Goal: Information Seeking & Learning: Learn about a topic

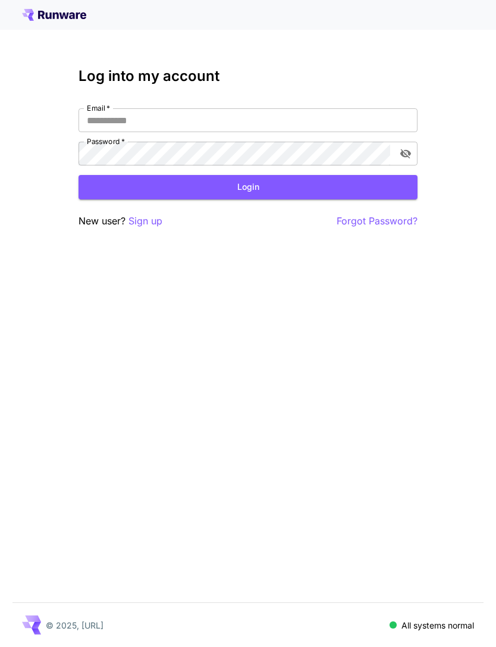
click at [333, 123] on input "Email   *" at bounding box center [248, 120] width 339 height 24
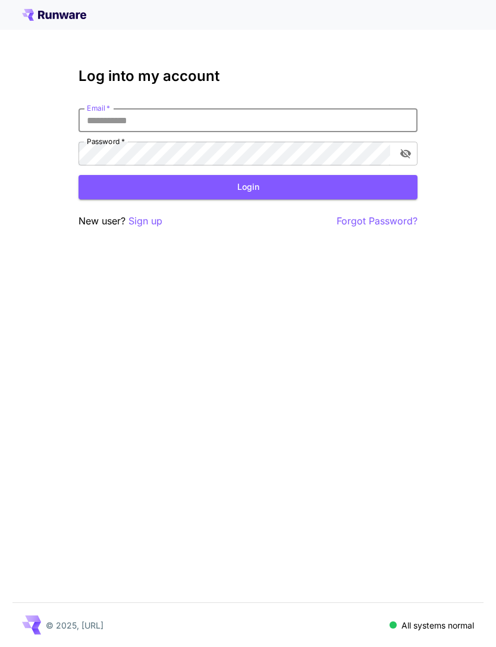
click at [307, 115] on input "Email   *" at bounding box center [248, 120] width 339 height 24
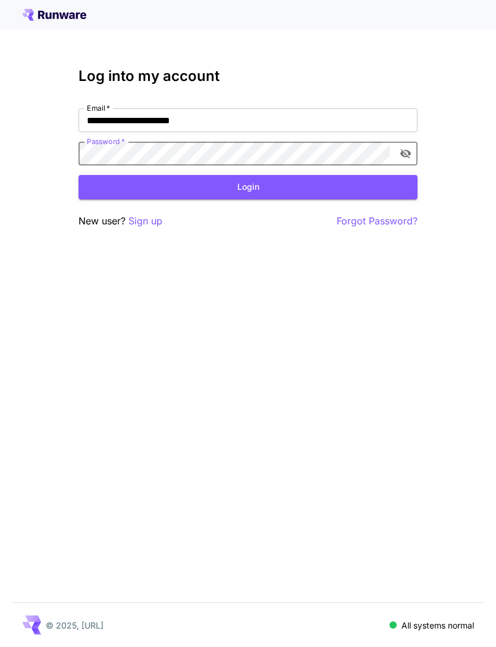
click at [266, 188] on button "Login" at bounding box center [248, 187] width 339 height 24
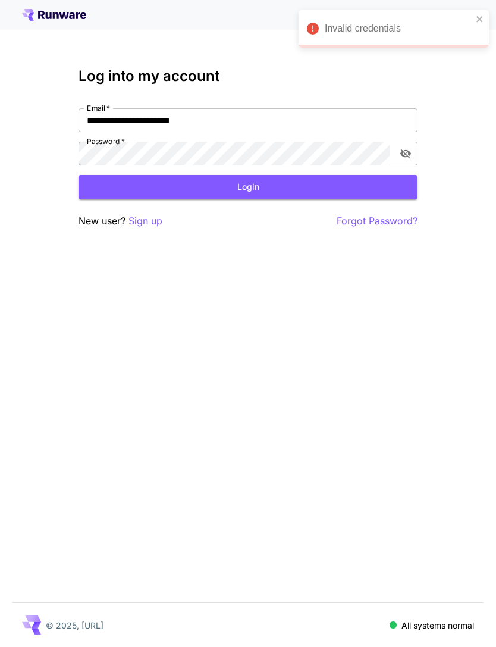
click at [480, 15] on icon "close" at bounding box center [480, 19] width 8 height 10
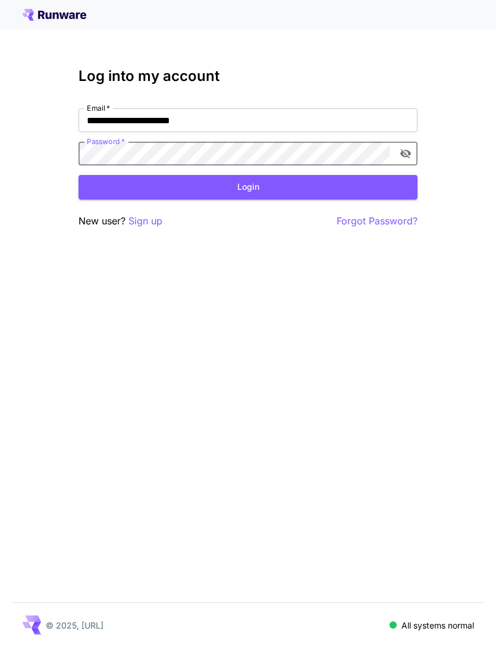
click at [409, 154] on icon "toggle password visibility" at bounding box center [405, 154] width 11 height 10
click at [107, 114] on input "**********" at bounding box center [248, 120] width 339 height 24
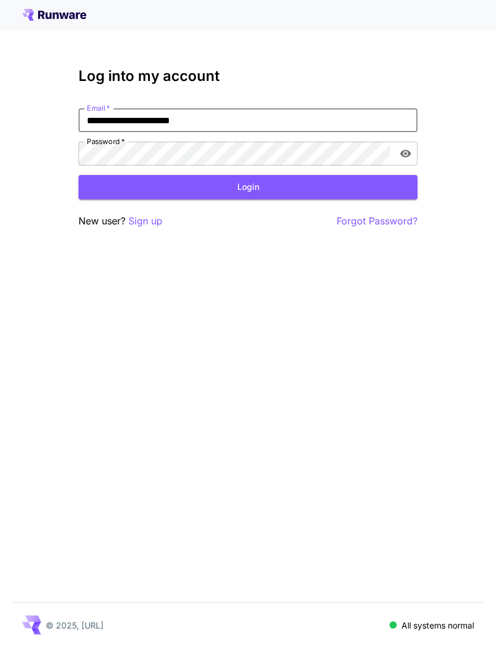
click at [106, 122] on input "**********" at bounding box center [248, 120] width 339 height 24
type input "**********"
click at [287, 189] on button "Login" at bounding box center [248, 187] width 339 height 24
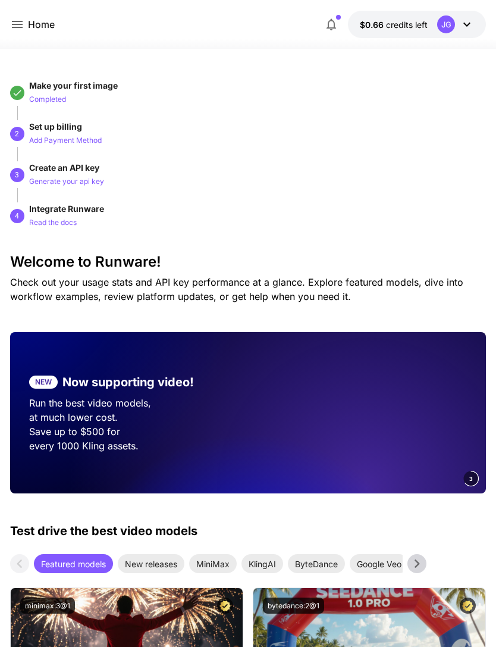
click at [18, 30] on icon at bounding box center [17, 24] width 14 height 14
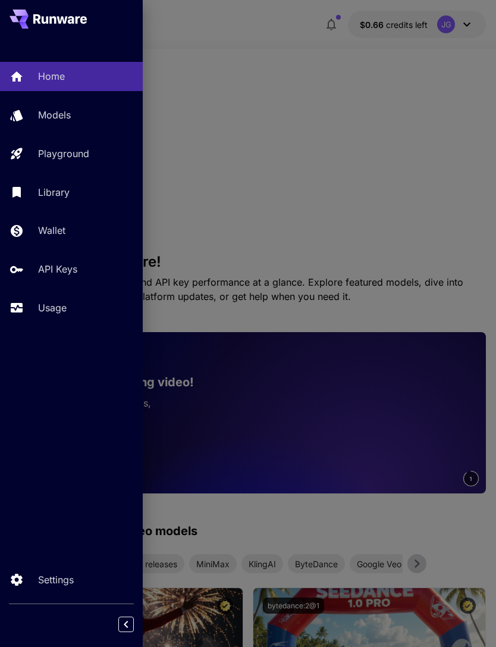
click at [58, 306] on p "Usage" at bounding box center [52, 307] width 29 height 14
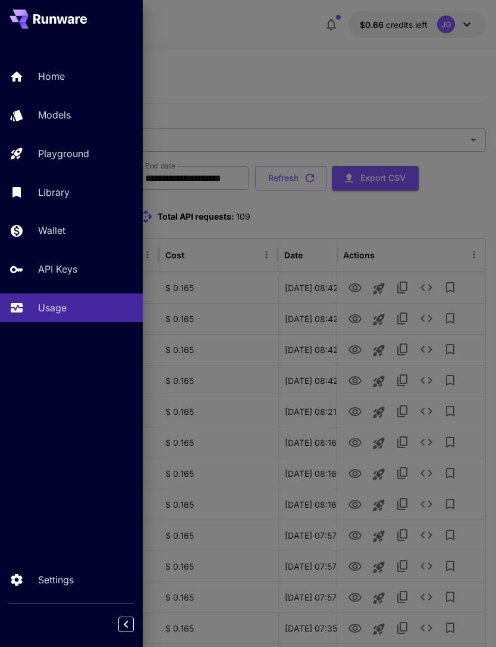
click at [352, 284] on div at bounding box center [248, 323] width 496 height 647
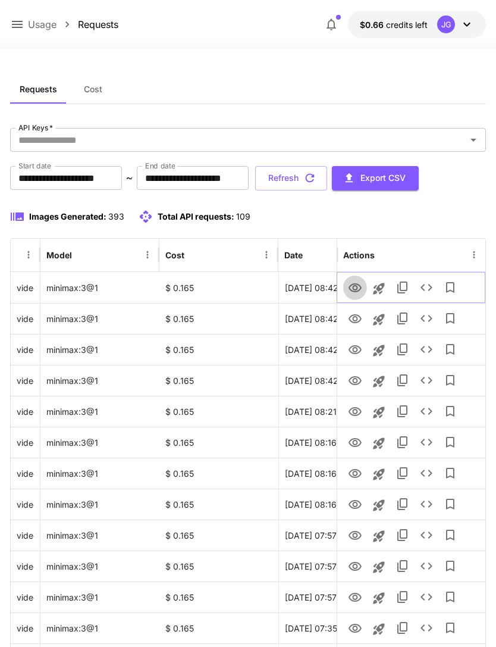
click at [351, 289] on icon "View Video" at bounding box center [355, 288] width 14 height 14
click at [93, 177] on input "**********" at bounding box center [66, 178] width 112 height 24
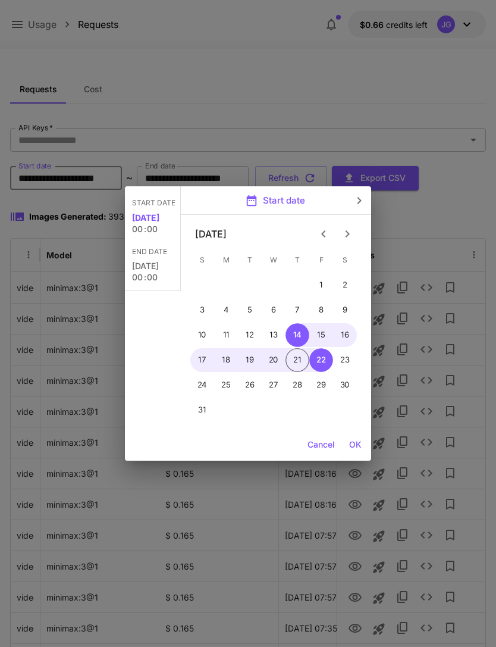
click at [318, 233] on icon "Previous month" at bounding box center [324, 234] width 14 height 14
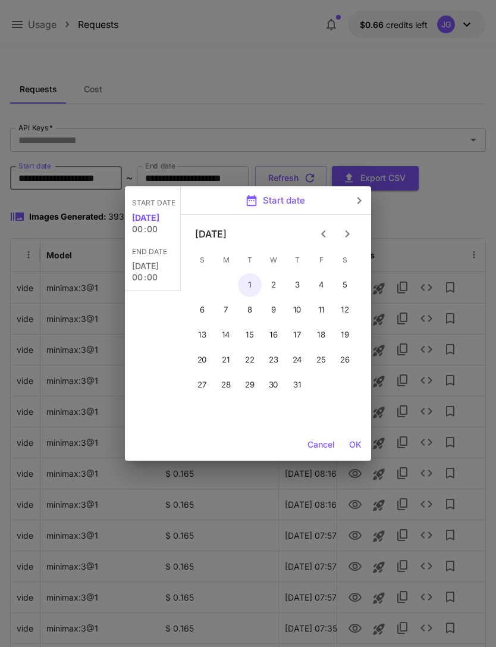
click at [246, 285] on button "1" at bounding box center [250, 285] width 24 height 24
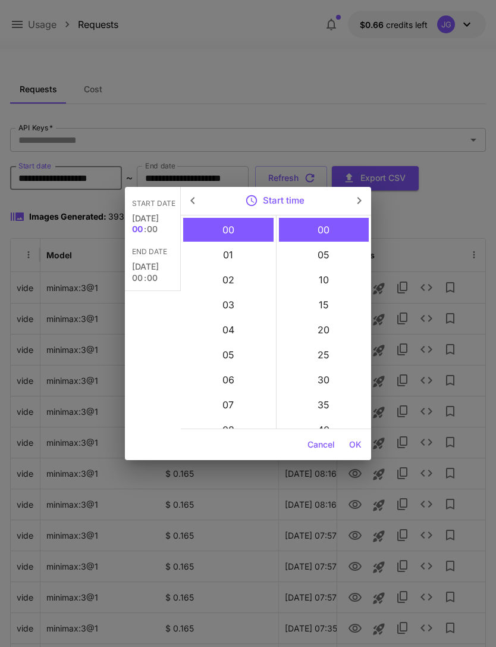
type input "**********"
click at [356, 443] on button "OK" at bounding box center [355, 445] width 22 height 22
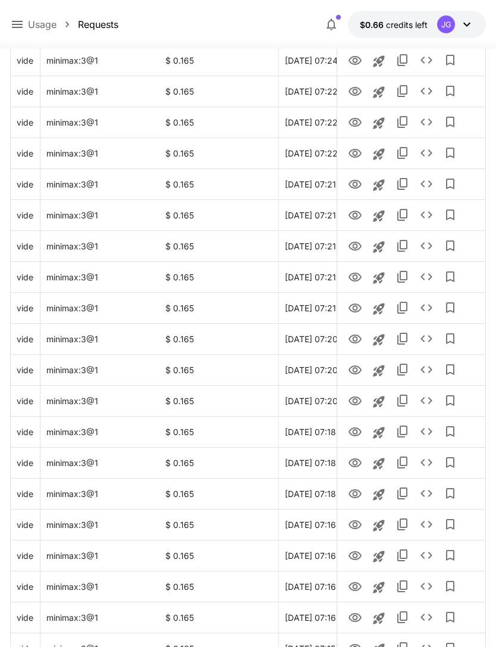
scroll to position [1201, 0]
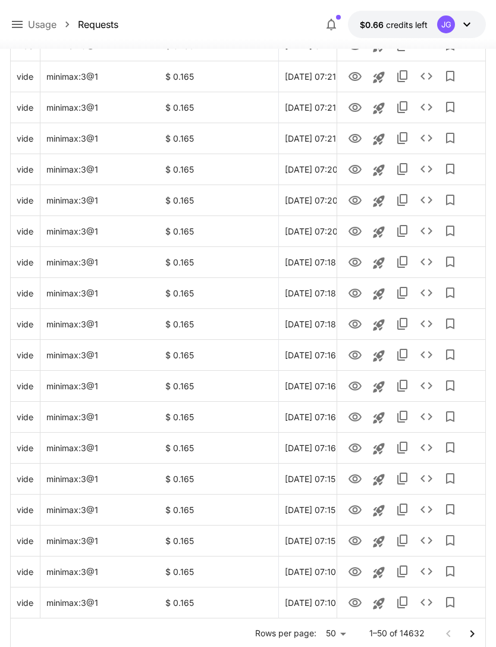
click at [471, 627] on icon "Go to next page" at bounding box center [472, 633] width 14 height 14
click at [470, 626] on icon "Go to next page" at bounding box center [472, 633] width 14 height 14
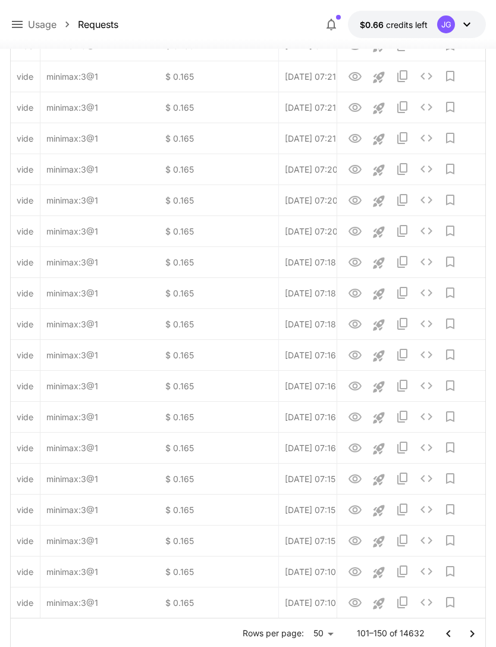
click at [475, 632] on icon "Go to next page" at bounding box center [472, 633] width 14 height 14
click at [474, 632] on icon "Go to next page" at bounding box center [472, 633] width 14 height 14
click at [475, 633] on icon "Go to next page" at bounding box center [472, 633] width 14 height 14
click at [474, 632] on icon "Go to next page" at bounding box center [472, 633] width 14 height 14
click at [475, 633] on icon "Go to next page" at bounding box center [472, 633] width 14 height 14
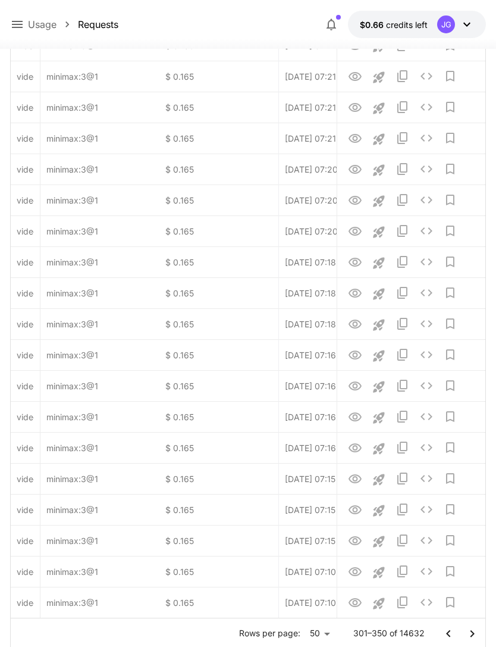
click at [474, 633] on icon "Go to next page" at bounding box center [472, 632] width 4 height 7
click at [476, 635] on icon "Go to next page" at bounding box center [472, 633] width 14 height 14
click at [473, 632] on icon "Go to next page" at bounding box center [472, 632] width 4 height 7
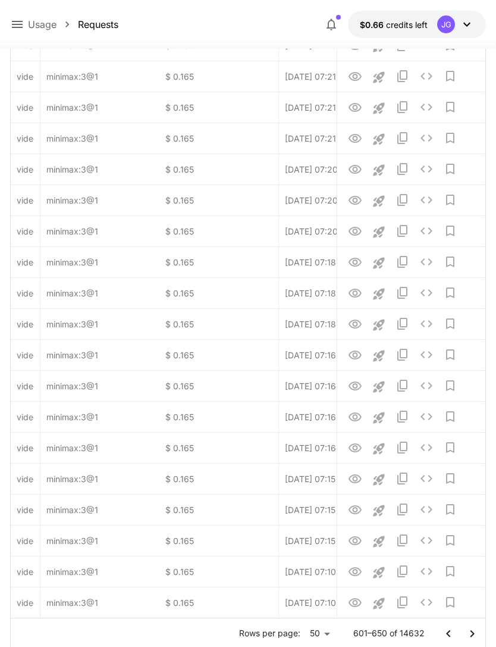
click at [474, 634] on icon "Go to next page" at bounding box center [472, 633] width 14 height 14
click at [474, 633] on icon "Go to next page" at bounding box center [472, 632] width 4 height 7
click at [475, 634] on icon "Go to next page" at bounding box center [472, 633] width 14 height 14
click at [474, 634] on icon "Go to next page" at bounding box center [472, 633] width 14 height 14
click at [472, 634] on icon "Go to next page" at bounding box center [472, 632] width 4 height 7
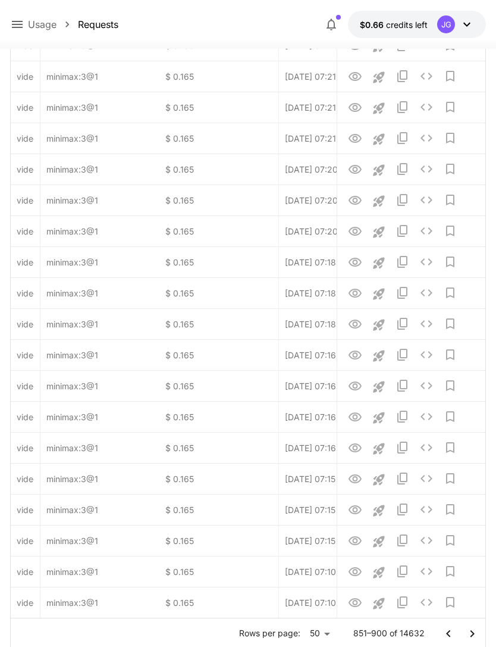
click at [472, 634] on icon "Go to next page" at bounding box center [472, 632] width 4 height 7
click at [477, 632] on icon "Go to next page" at bounding box center [472, 633] width 14 height 14
click at [478, 634] on icon "Go to next page" at bounding box center [472, 633] width 14 height 14
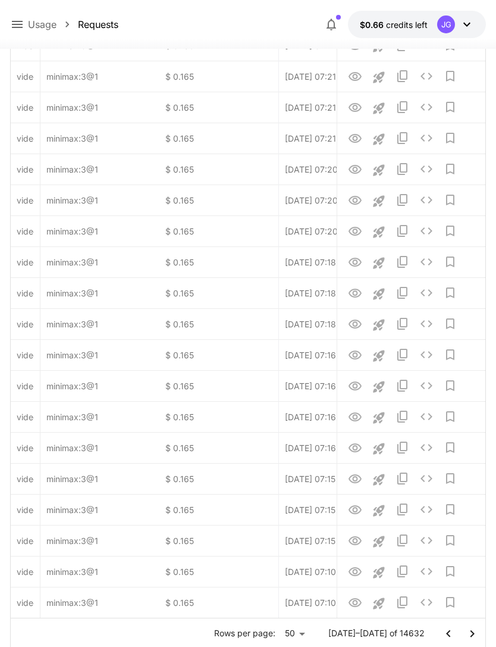
click at [477, 632] on icon "Go to next page" at bounding box center [472, 633] width 14 height 14
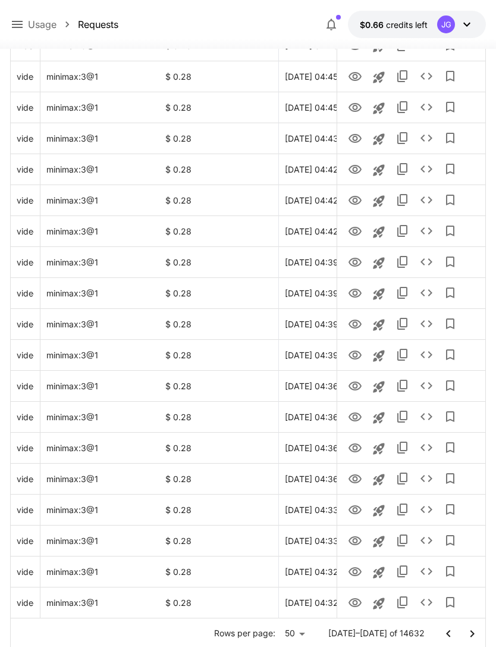
click at [478, 635] on icon "Go to next page" at bounding box center [472, 633] width 14 height 14
click at [477, 635] on icon "Go to next page" at bounding box center [472, 633] width 14 height 14
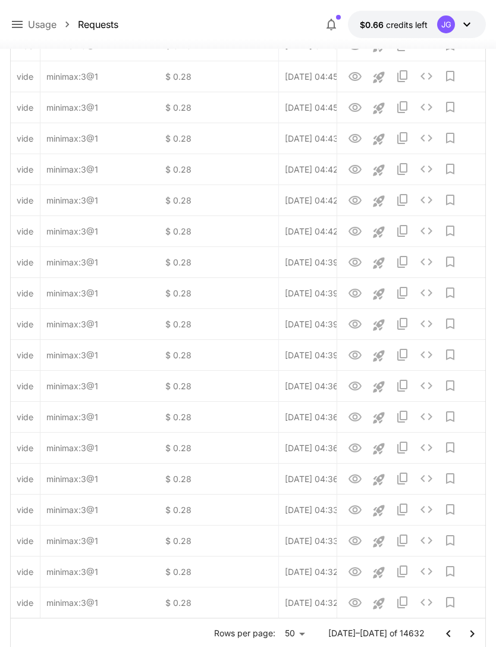
click at [477, 635] on icon "Go to next page" at bounding box center [472, 633] width 14 height 14
click at [480, 638] on button "Go to next page" at bounding box center [472, 634] width 24 height 24
click at [480, 637] on button "Go to next page" at bounding box center [472, 634] width 24 height 24
click at [477, 631] on icon "Go to next page" at bounding box center [472, 633] width 14 height 14
click at [476, 631] on icon "Go to next page" at bounding box center [472, 633] width 14 height 14
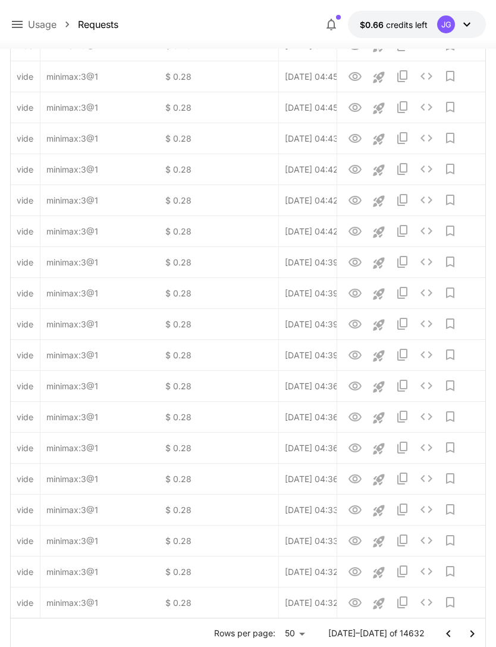
click at [479, 633] on icon "Go to next page" at bounding box center [472, 633] width 14 height 14
click at [478, 632] on icon "Go to next page" at bounding box center [472, 633] width 14 height 14
click at [477, 632] on icon "Go to next page" at bounding box center [472, 633] width 14 height 14
click at [477, 631] on icon "Go to next page" at bounding box center [472, 633] width 14 height 14
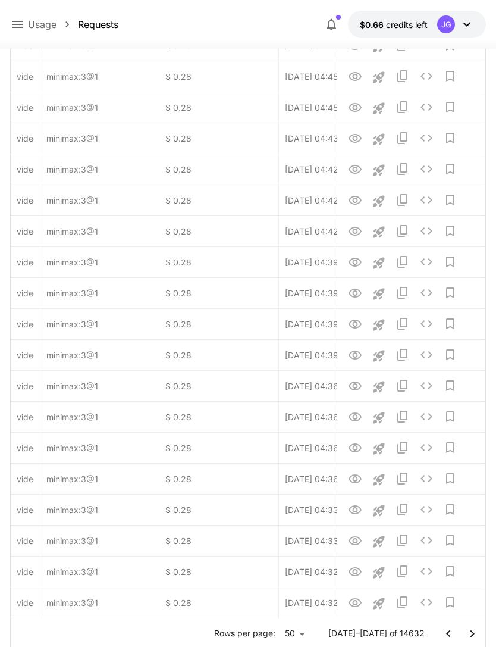
click at [477, 631] on icon "Go to next page" at bounding box center [472, 633] width 14 height 14
click at [477, 632] on icon "Go to next page" at bounding box center [472, 633] width 14 height 14
click at [476, 631] on icon "Go to next page" at bounding box center [472, 633] width 14 height 14
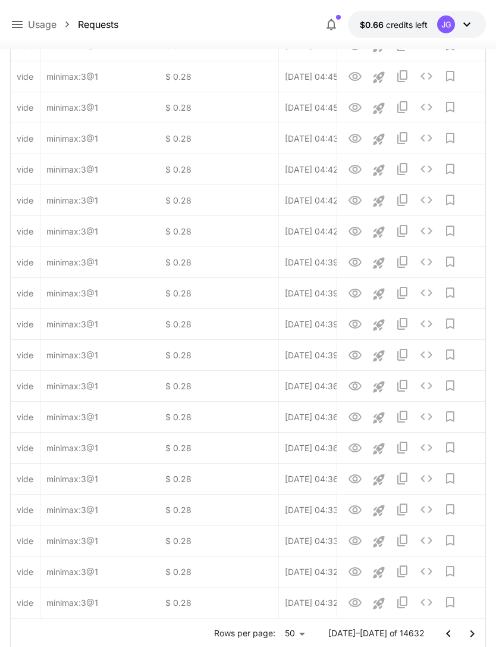
click at [477, 632] on icon "Go to next page" at bounding box center [472, 633] width 14 height 14
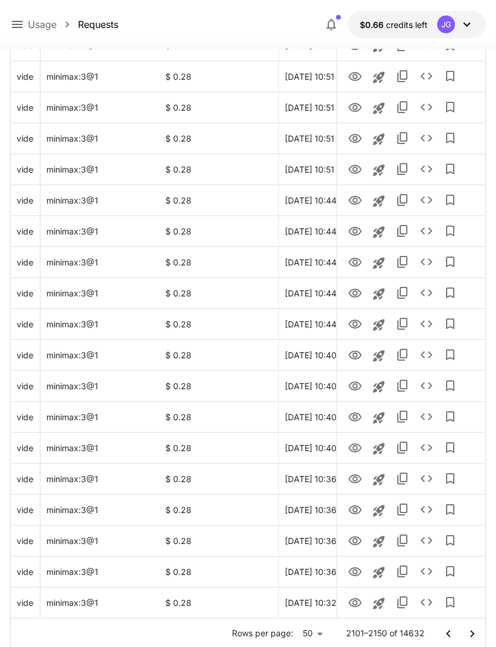
click at [474, 632] on icon "Go to next page" at bounding box center [472, 633] width 14 height 14
click at [474, 631] on icon "Go to next page" at bounding box center [472, 633] width 14 height 14
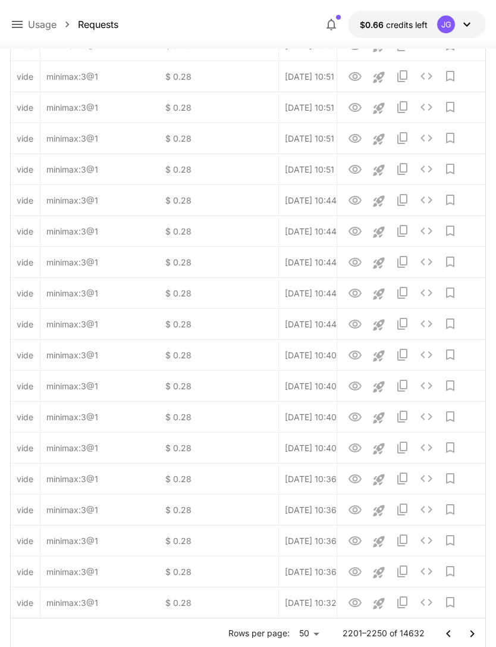
click at [475, 634] on icon "Go to next page" at bounding box center [472, 633] width 14 height 14
click at [475, 635] on icon "Go to next page" at bounding box center [472, 633] width 14 height 14
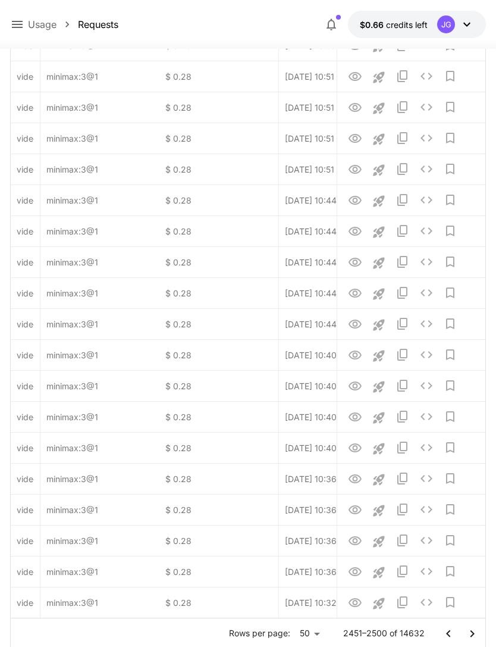
click at [474, 635] on icon "Go to next page" at bounding box center [472, 633] width 14 height 14
click at [474, 636] on icon "Go to next page" at bounding box center [472, 633] width 14 height 14
click at [474, 633] on icon "Go to next page" at bounding box center [472, 632] width 4 height 7
click at [475, 640] on button "Go to next page" at bounding box center [472, 634] width 24 height 24
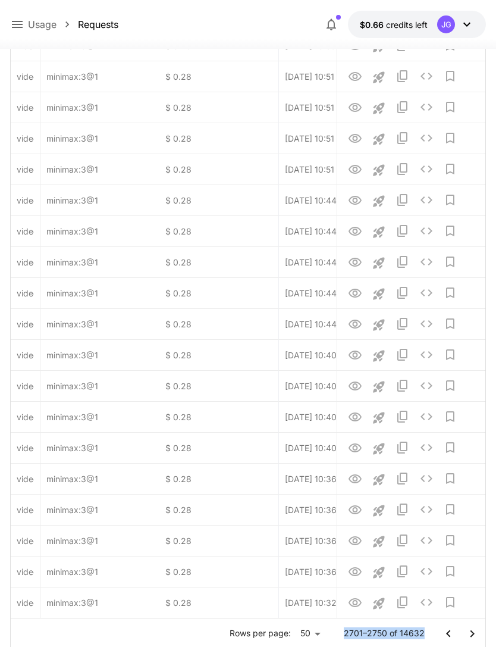
click at [477, 631] on icon "Go to next page" at bounding box center [472, 633] width 14 height 14
click at [476, 635] on icon "Go to next page" at bounding box center [472, 633] width 14 height 14
click at [475, 634] on icon "Go to next page" at bounding box center [472, 633] width 14 height 14
click at [475, 632] on icon "Go to next page" at bounding box center [472, 633] width 14 height 14
click at [475, 631] on icon "Go to next page" at bounding box center [472, 633] width 14 height 14
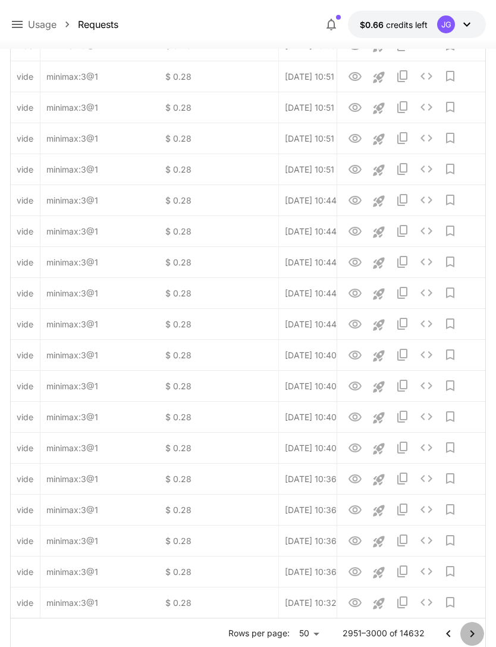
click at [478, 633] on icon "Go to next page" at bounding box center [472, 633] width 14 height 14
click at [477, 633] on icon "Go to next page" at bounding box center [472, 633] width 14 height 14
click at [480, 638] on button "Go to next page" at bounding box center [472, 634] width 24 height 24
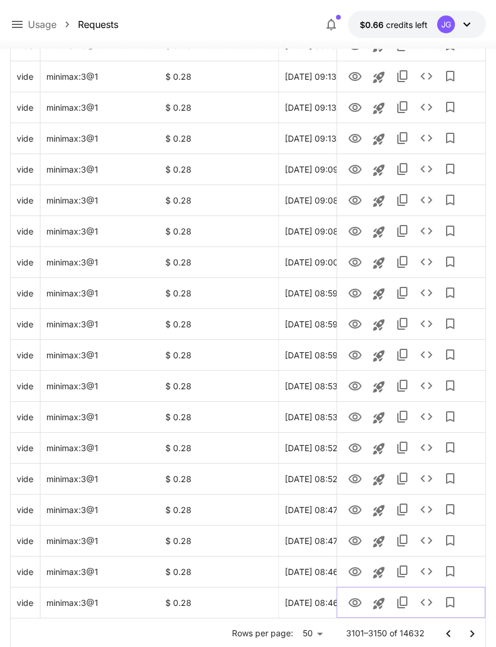
click at [359, 600] on icon "View Video" at bounding box center [355, 602] width 13 height 9
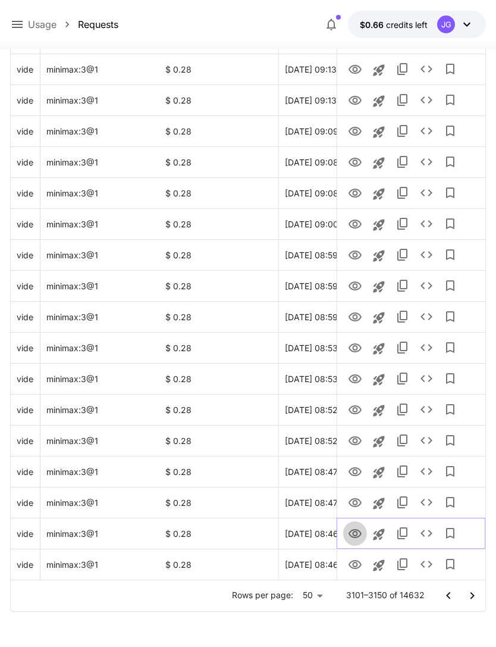
click at [353, 532] on icon "View Video" at bounding box center [355, 533] width 13 height 9
click at [358, 505] on icon "View Video" at bounding box center [355, 502] width 13 height 9
click at [356, 471] on icon "View Video" at bounding box center [355, 472] width 14 height 14
click at [358, 440] on icon "View Video" at bounding box center [355, 441] width 14 height 14
click at [352, 412] on icon "View Video" at bounding box center [355, 409] width 13 height 9
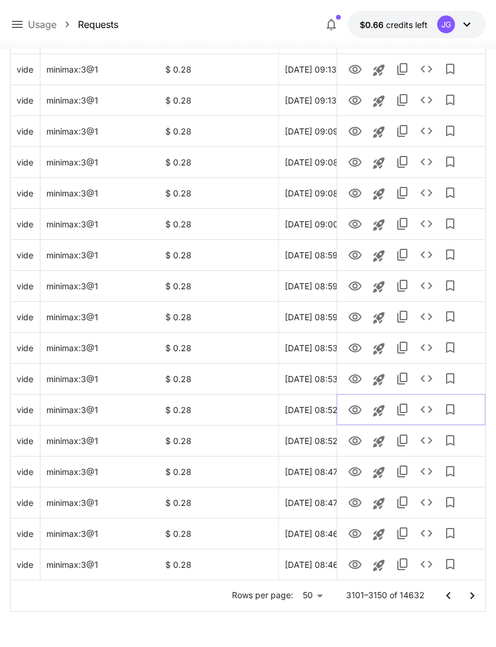
click at [427, 411] on icon "See details" at bounding box center [426, 409] width 14 height 14
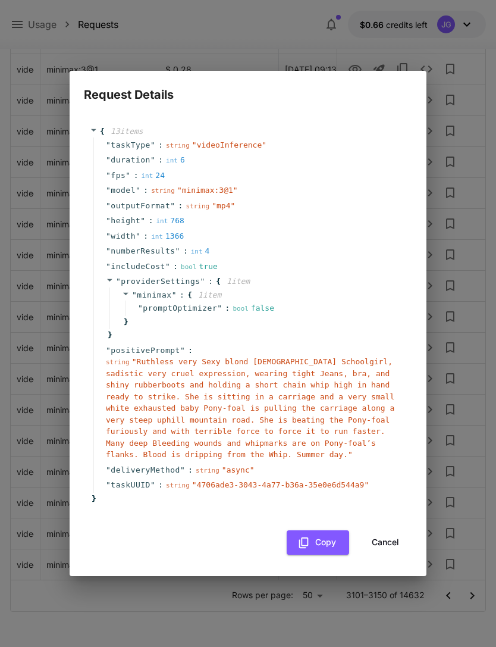
click at [392, 537] on button "Cancel" at bounding box center [386, 542] width 54 height 24
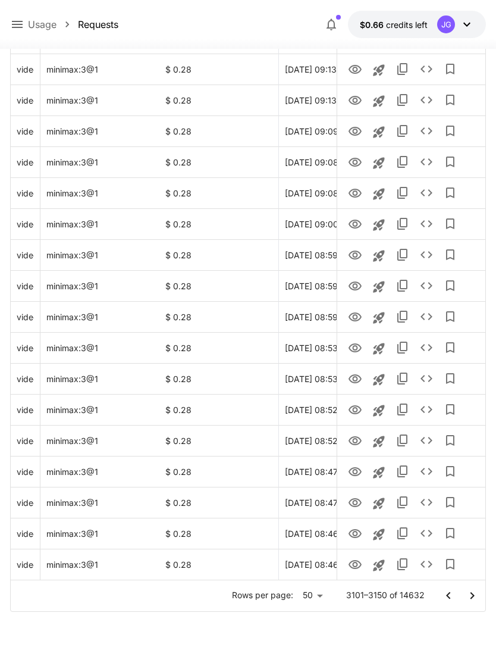
click at [470, 592] on icon "Go to next page" at bounding box center [472, 595] width 14 height 14
click at [469, 591] on icon "Go to next page" at bounding box center [472, 595] width 14 height 14
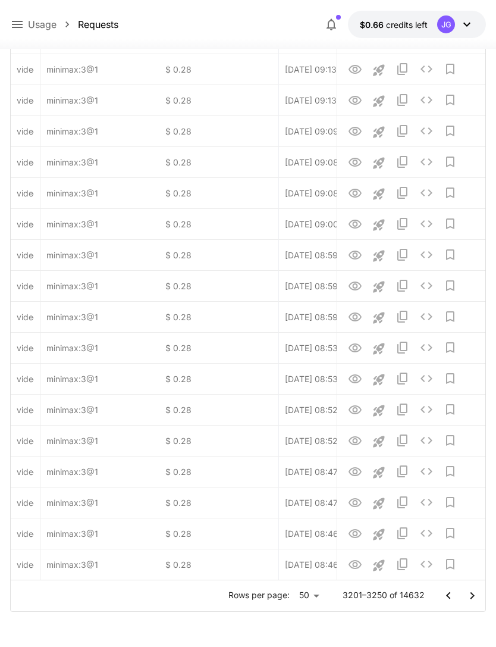
click at [472, 595] on icon "Go to next page" at bounding box center [472, 595] width 14 height 14
click at [472, 594] on icon "Go to next page" at bounding box center [472, 594] width 4 height 7
click at [475, 597] on icon "Go to next page" at bounding box center [472, 595] width 14 height 14
click at [474, 597] on icon "Go to next page" at bounding box center [472, 595] width 14 height 14
click at [475, 600] on icon "Go to next page" at bounding box center [472, 595] width 14 height 14
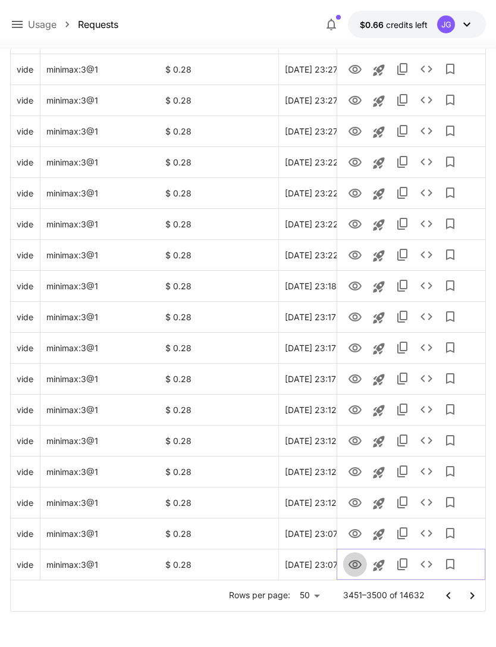
click at [353, 564] on icon "View Video" at bounding box center [355, 564] width 13 height 9
click at [355, 531] on icon "View Video" at bounding box center [355, 533] width 13 height 9
click at [361, 503] on icon "View Video" at bounding box center [355, 502] width 13 height 9
click at [430, 501] on icon "See details" at bounding box center [427, 502] width 12 height 7
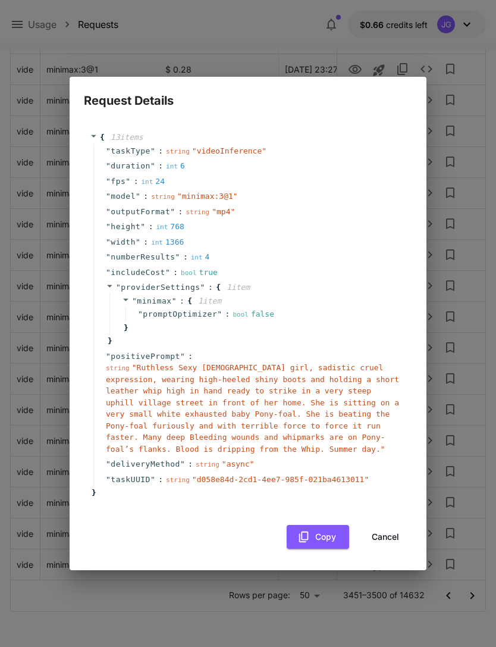
click at [393, 534] on button "Cancel" at bounding box center [386, 537] width 54 height 24
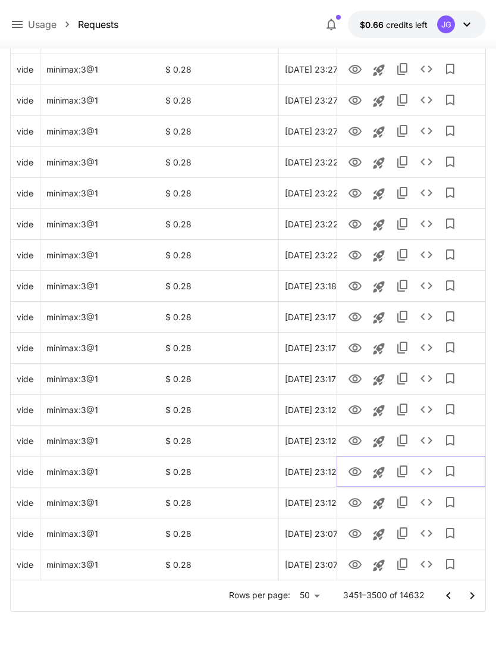
click at [361, 469] on icon "View Video" at bounding box center [355, 472] width 14 height 14
click at [358, 444] on icon "View Video" at bounding box center [355, 440] width 13 height 9
click at [358, 407] on icon "View Video" at bounding box center [355, 410] width 14 height 14
click at [356, 381] on icon "View Video" at bounding box center [355, 379] width 14 height 14
click at [356, 344] on icon "View Video" at bounding box center [355, 347] width 13 height 9
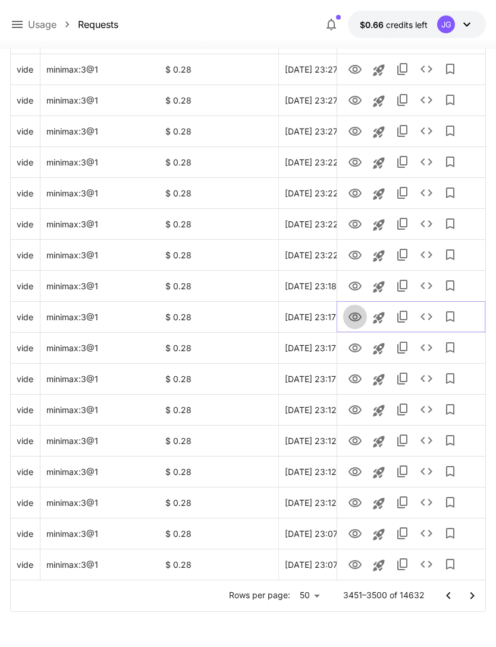
click at [361, 320] on icon "View Video" at bounding box center [355, 317] width 14 height 14
click at [361, 285] on icon "View Video" at bounding box center [355, 285] width 13 height 9
click at [360, 252] on icon "View Video" at bounding box center [355, 254] width 13 height 9
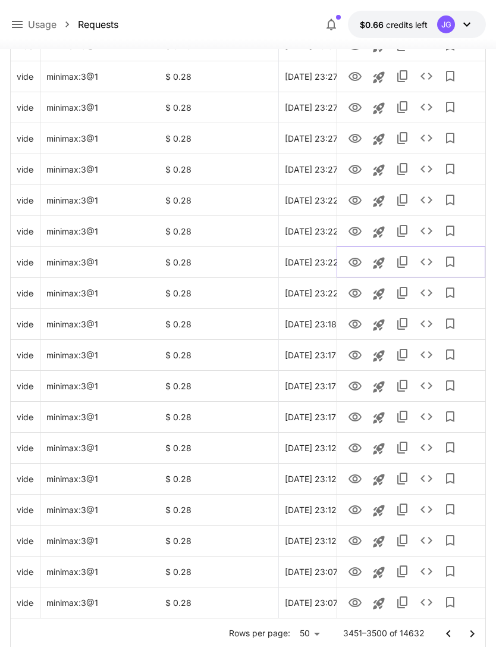
click at [353, 256] on icon "View Video" at bounding box center [355, 262] width 14 height 14
click at [355, 225] on icon "View Video" at bounding box center [355, 231] width 14 height 14
click at [356, 196] on icon "View Video" at bounding box center [355, 200] width 13 height 9
click at [355, 161] on link "View Video" at bounding box center [355, 168] width 14 height 15
click at [356, 136] on icon "View Video" at bounding box center [355, 138] width 13 height 9
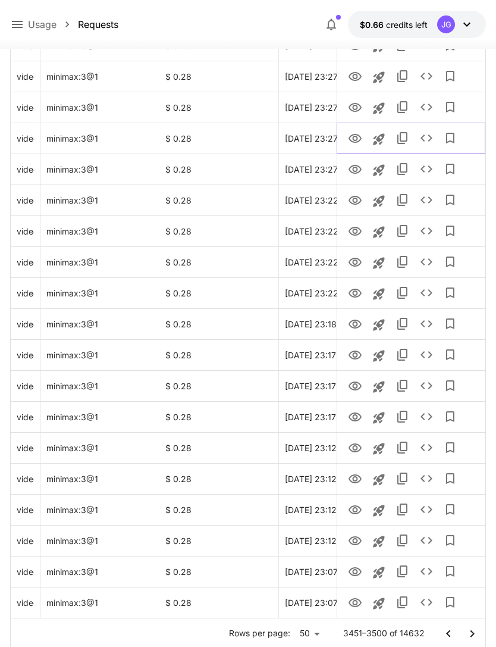
click at [429, 136] on icon "See details" at bounding box center [427, 137] width 12 height 7
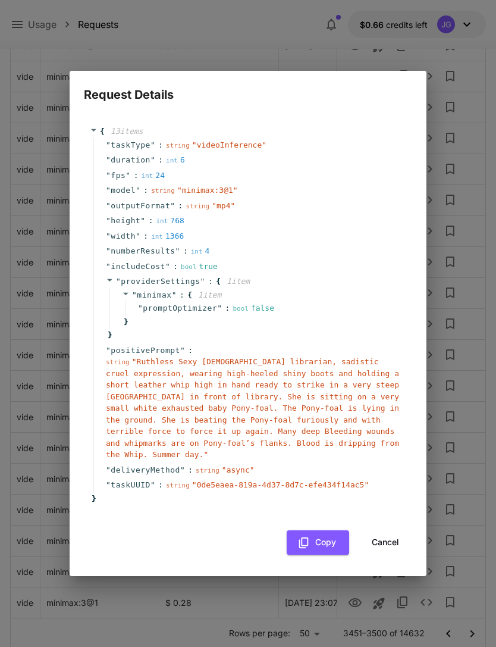
click at [385, 537] on button "Cancel" at bounding box center [386, 542] width 54 height 24
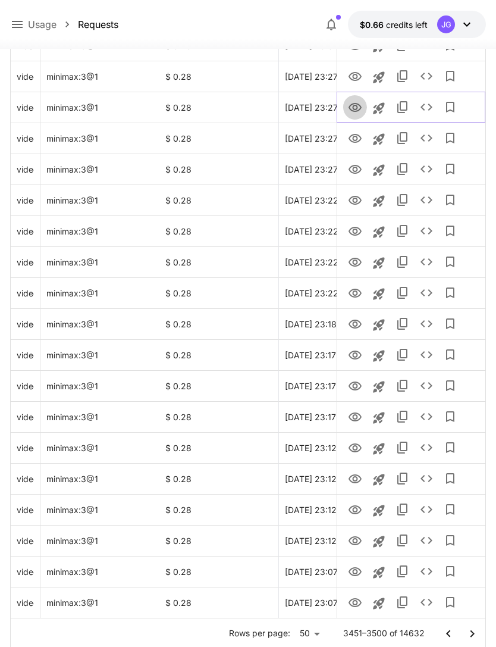
click at [353, 104] on icon "View Video" at bounding box center [355, 107] width 13 height 9
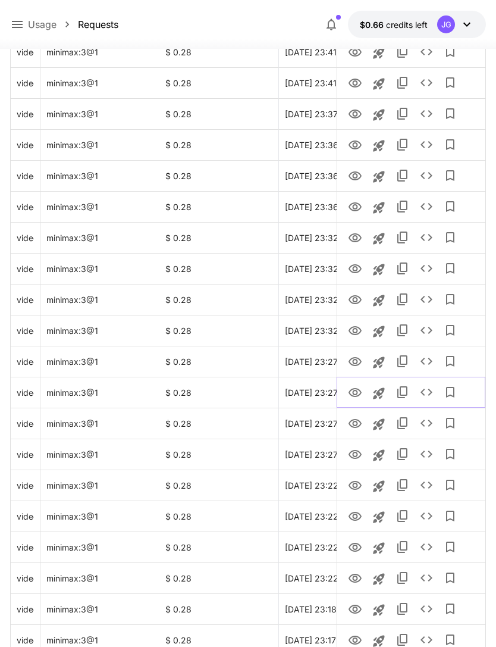
scroll to position [915, 0]
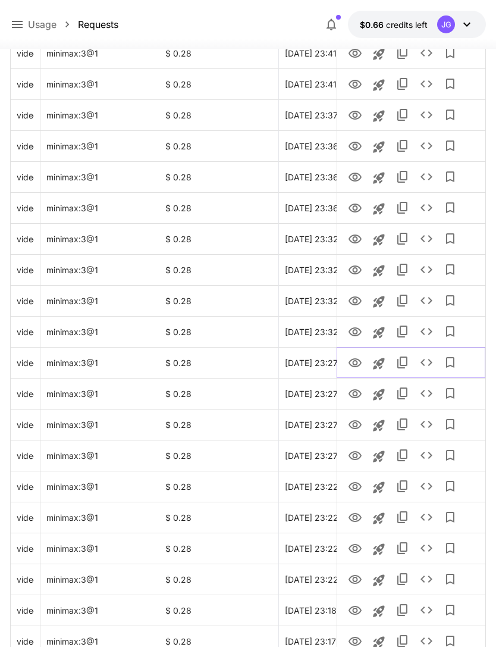
click at [358, 361] on icon "View Video" at bounding box center [355, 363] width 14 height 14
click at [356, 336] on icon "View Video" at bounding box center [355, 331] width 13 height 9
click at [358, 300] on icon "View Video" at bounding box center [355, 301] width 14 height 14
click at [359, 264] on icon "View Video" at bounding box center [355, 270] width 14 height 14
click at [356, 236] on icon "View Video" at bounding box center [355, 239] width 14 height 14
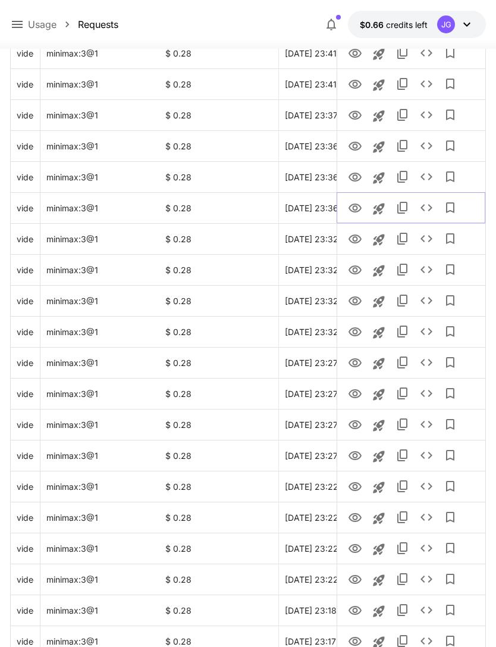
click at [361, 201] on icon "View Video" at bounding box center [355, 208] width 14 height 14
click at [356, 177] on icon "View Video" at bounding box center [355, 177] width 14 height 14
click at [358, 140] on icon "View Video" at bounding box center [355, 146] width 14 height 14
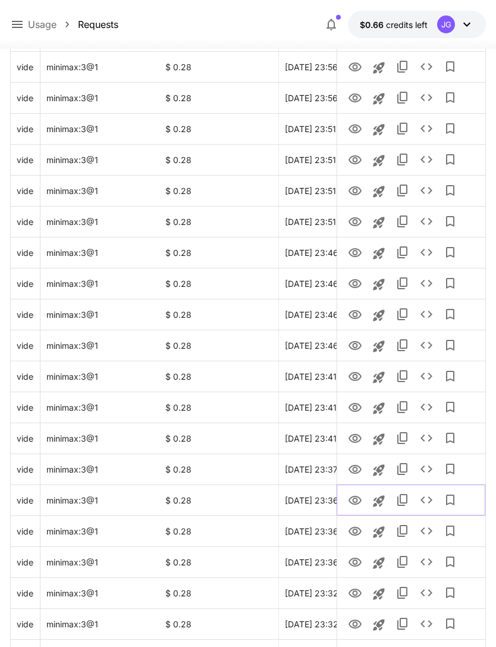
scroll to position [560, 0]
click at [359, 468] on icon "View Video" at bounding box center [355, 470] width 14 height 14
click at [359, 442] on icon "View Video" at bounding box center [355, 439] width 14 height 14
click at [359, 407] on icon "View Video" at bounding box center [355, 408] width 14 height 14
click at [360, 374] on icon "View Video" at bounding box center [355, 377] width 14 height 14
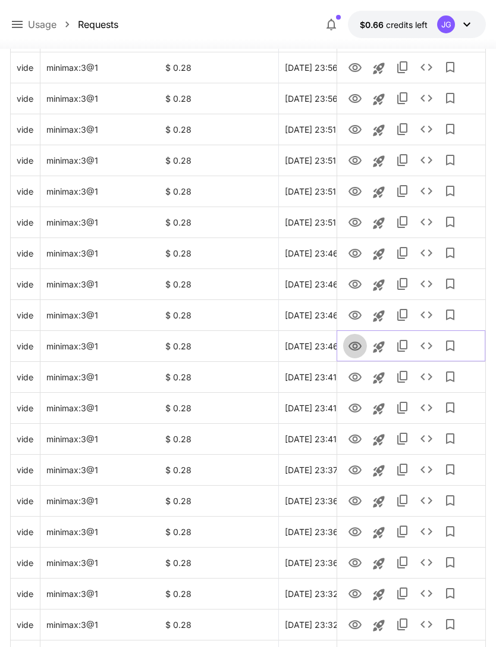
click at [355, 348] on icon "View Video" at bounding box center [355, 345] width 13 height 9
click at [361, 318] on icon "View Video" at bounding box center [355, 315] width 14 height 14
click at [361, 284] on icon "View Video" at bounding box center [355, 284] width 14 height 14
click at [356, 252] on icon "View Video" at bounding box center [355, 253] width 13 height 9
click at [428, 250] on icon "See details" at bounding box center [427, 252] width 12 height 7
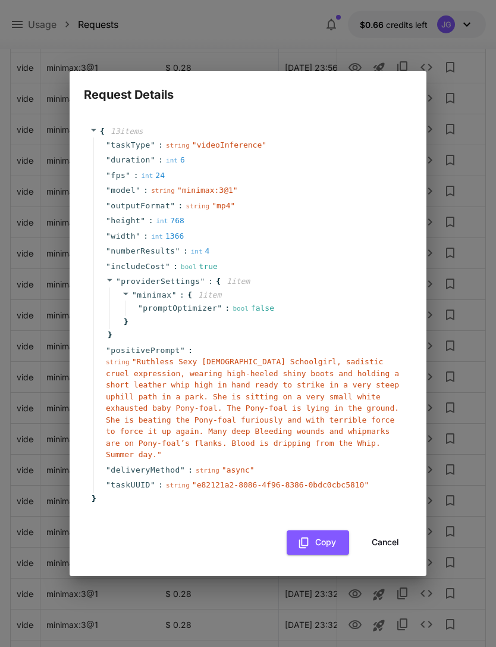
click at [392, 543] on button "Cancel" at bounding box center [386, 542] width 54 height 24
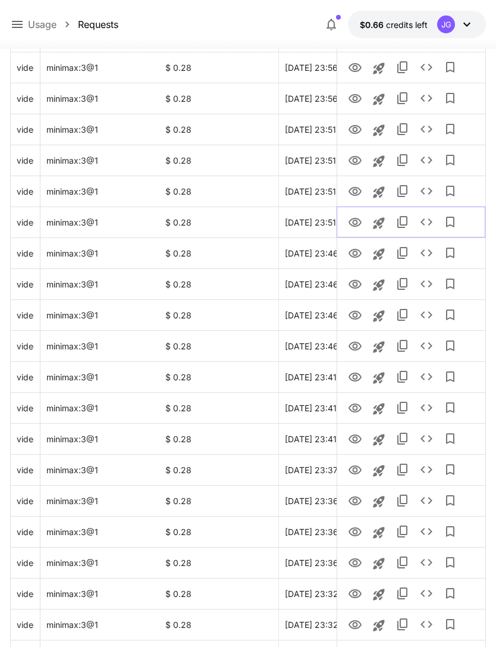
click at [356, 226] on icon "View Video" at bounding box center [355, 222] width 13 height 9
click at [355, 186] on icon "View Video" at bounding box center [355, 191] width 14 height 14
click at [357, 159] on icon "View Video" at bounding box center [355, 160] width 13 height 9
click at [353, 125] on icon "View Video" at bounding box center [355, 129] width 13 height 9
click at [355, 92] on icon "View Video" at bounding box center [355, 99] width 14 height 14
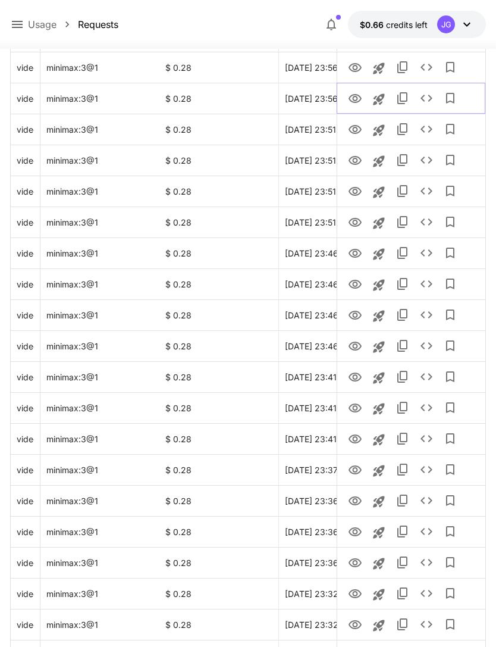
click at [427, 93] on icon "See details" at bounding box center [426, 98] width 14 height 14
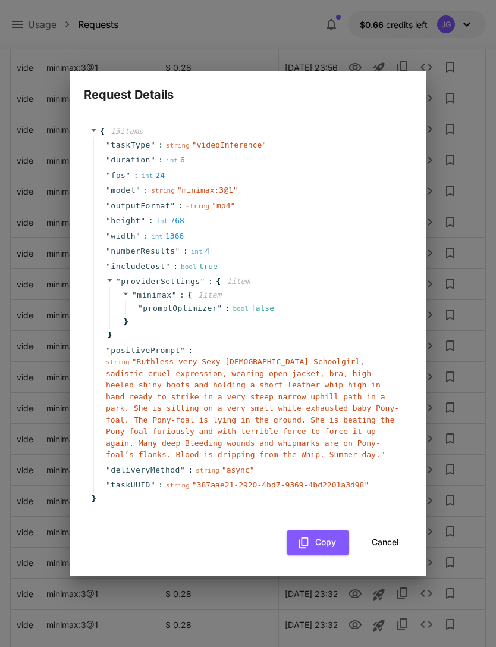
click at [393, 543] on button "Cancel" at bounding box center [386, 542] width 54 height 24
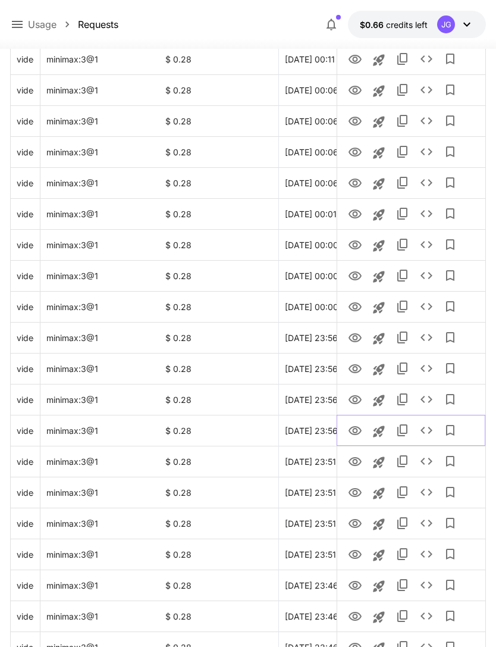
scroll to position [228, 0]
click at [359, 398] on icon "View Video" at bounding box center [355, 400] width 13 height 9
click at [362, 371] on icon "View Video" at bounding box center [355, 369] width 14 height 14
click at [359, 339] on icon "View Video" at bounding box center [355, 338] width 14 height 14
click at [361, 311] on icon "View Video" at bounding box center [355, 307] width 14 height 14
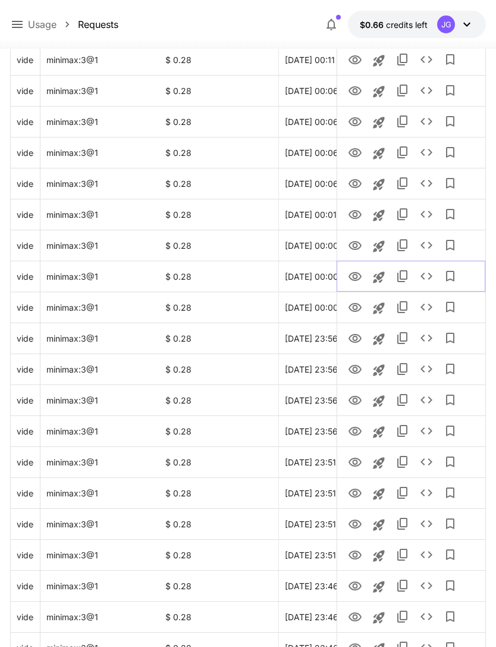
click at [358, 274] on icon "View Video" at bounding box center [355, 277] width 14 height 14
click at [359, 244] on icon "View Video" at bounding box center [355, 246] width 14 height 14
click at [426, 245] on icon "See details" at bounding box center [426, 245] width 14 height 14
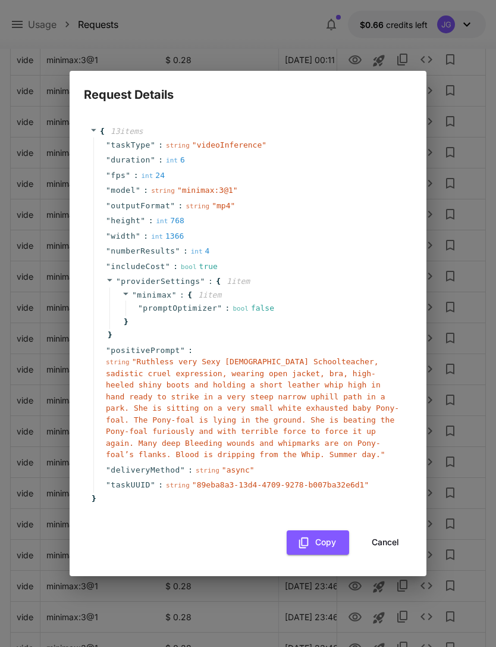
click at [394, 535] on button "Cancel" at bounding box center [386, 542] width 54 height 24
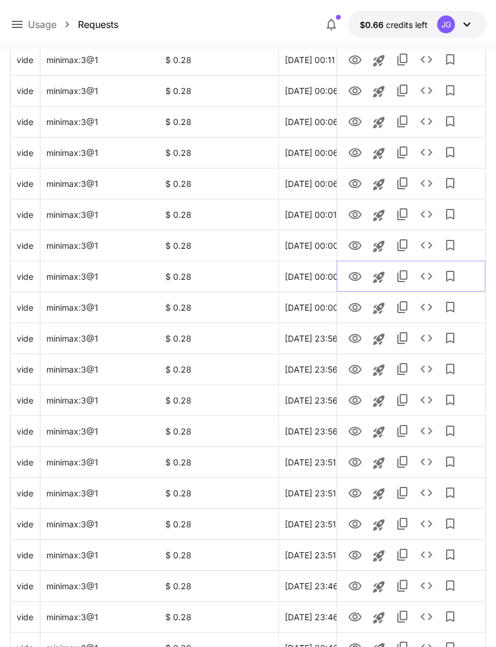
click at [428, 275] on icon "See details" at bounding box center [426, 276] width 14 height 14
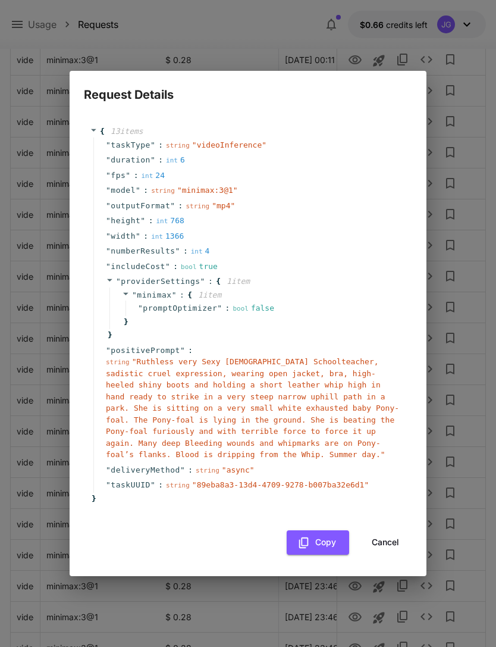
click at [393, 537] on button "Cancel" at bounding box center [386, 542] width 54 height 24
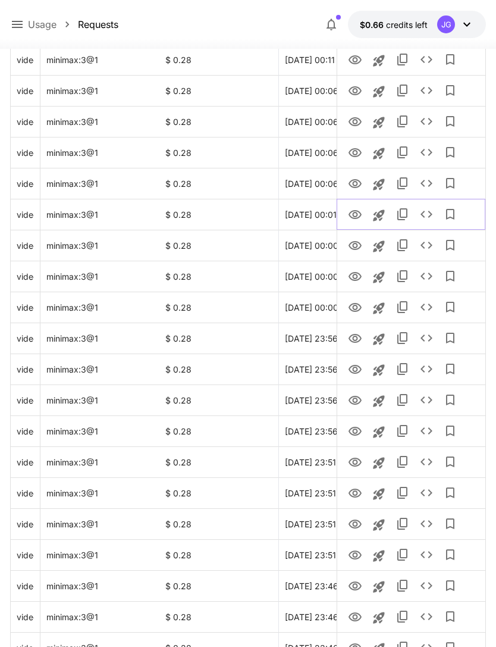
click at [358, 216] on icon "View Video" at bounding box center [355, 215] width 14 height 14
click at [359, 178] on icon "View Video" at bounding box center [355, 184] width 14 height 14
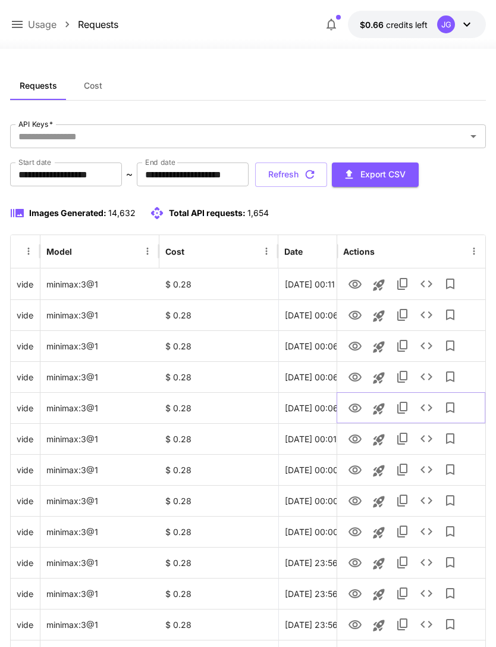
scroll to position [0, 0]
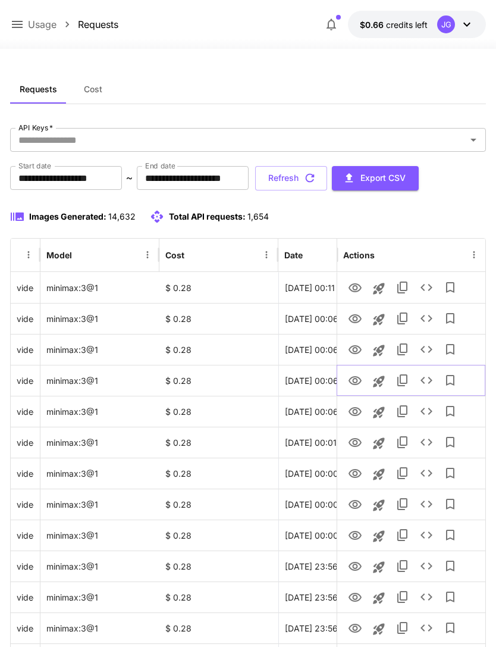
click at [359, 378] on icon "View Video" at bounding box center [355, 381] width 14 height 14
click at [359, 346] on icon "View Video" at bounding box center [355, 349] width 13 height 9
click at [360, 317] on icon "View Video" at bounding box center [355, 318] width 13 height 9
click at [360, 286] on icon "View Video" at bounding box center [355, 287] width 13 height 9
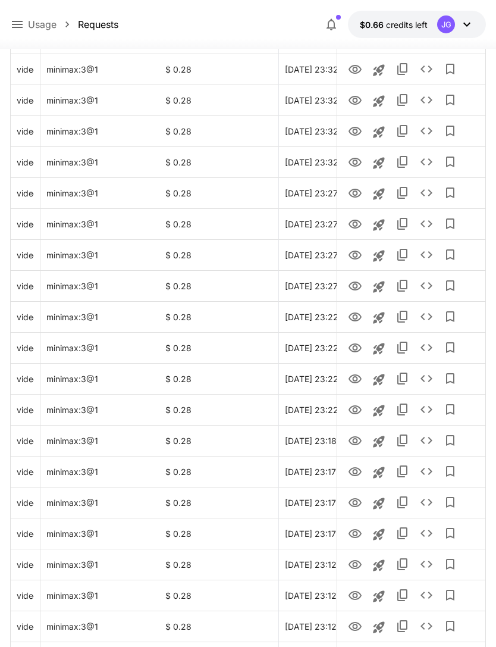
scroll to position [1201, 0]
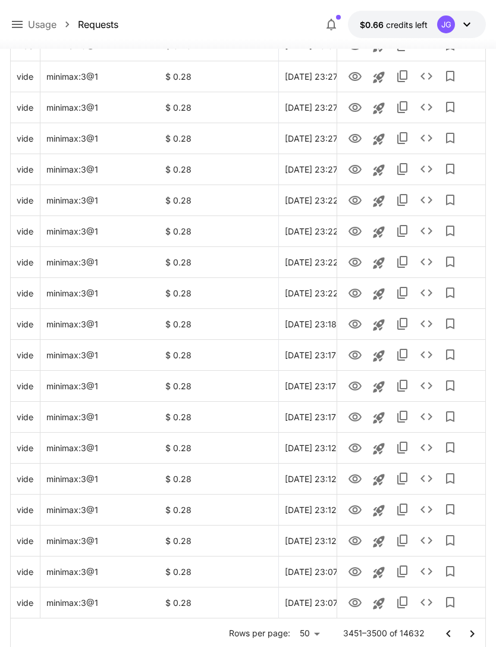
click at [476, 632] on icon "Go to next page" at bounding box center [472, 633] width 14 height 14
click at [360, 601] on icon "View Video" at bounding box center [355, 602] width 13 height 9
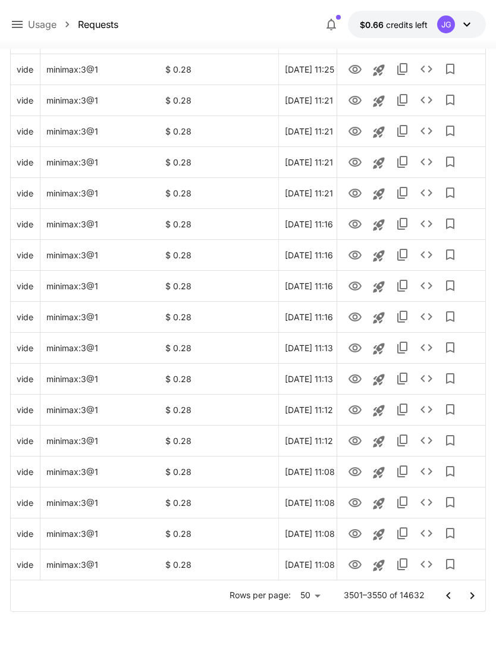
click at [473, 590] on icon "Go to next page" at bounding box center [472, 595] width 14 height 14
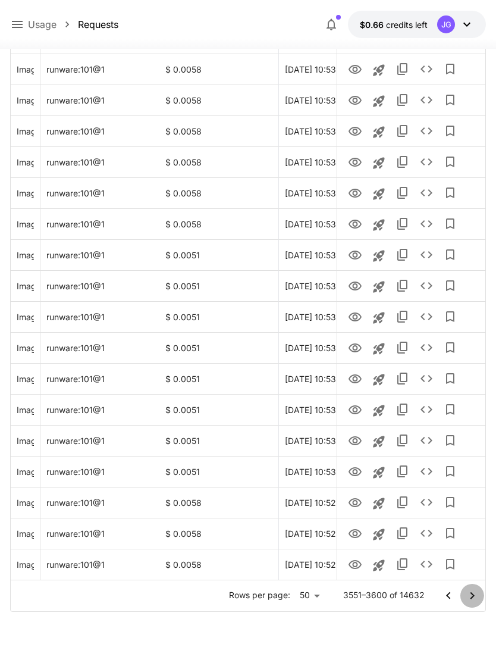
click at [472, 598] on icon "Go to next page" at bounding box center [472, 595] width 14 height 14
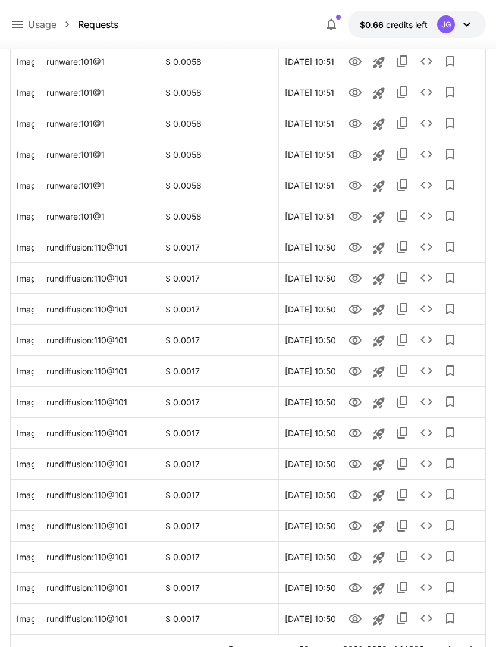
scroll to position [1201, 0]
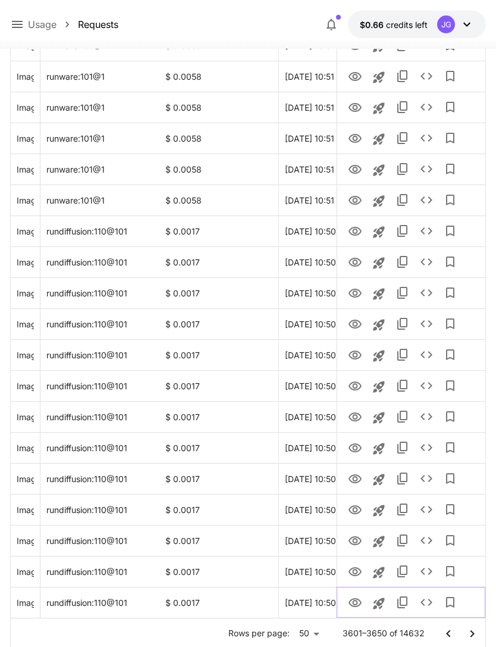
click at [358, 601] on icon "View Image" at bounding box center [355, 603] width 14 height 14
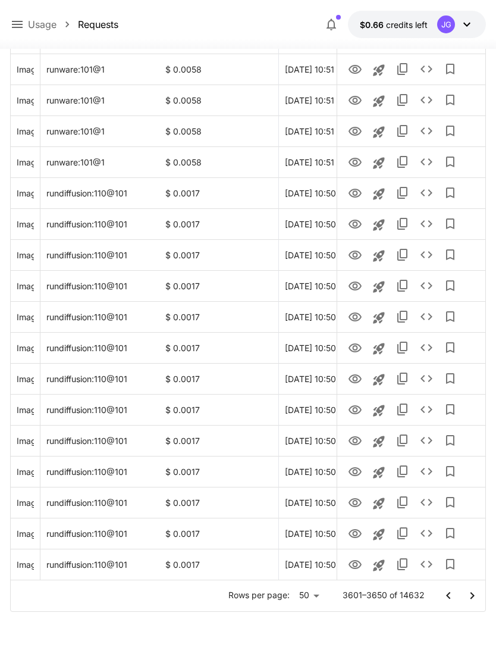
click at [475, 596] on icon "Go to next page" at bounding box center [472, 595] width 14 height 14
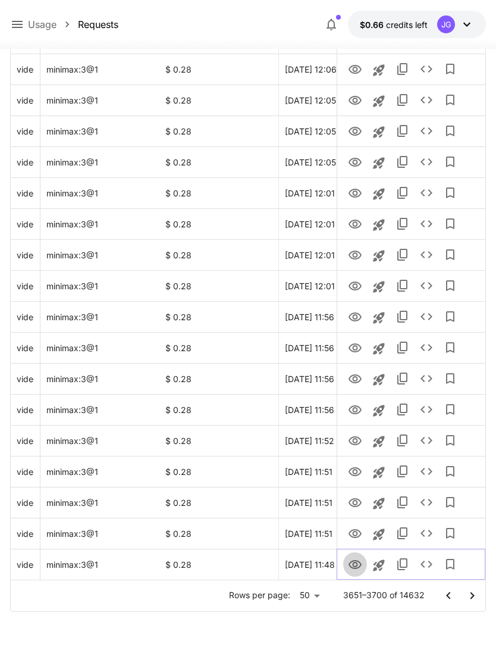
click at [358, 566] on icon "View Video" at bounding box center [355, 564] width 13 height 9
click at [356, 536] on icon "View Video" at bounding box center [355, 533] width 13 height 9
click at [429, 538] on icon "See details" at bounding box center [426, 533] width 14 height 14
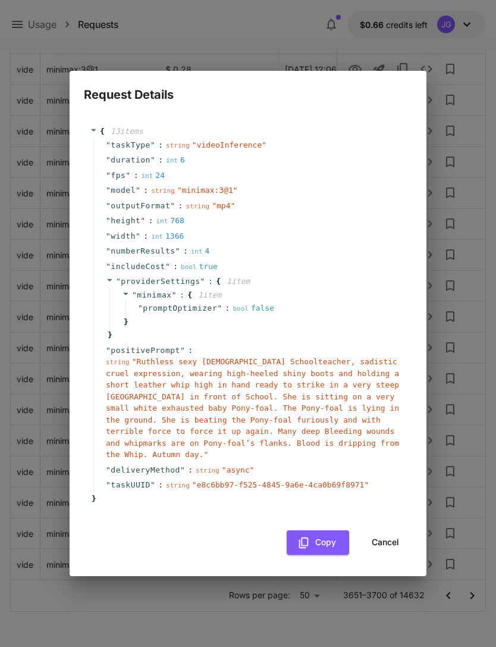
click at [393, 538] on button "Cancel" at bounding box center [386, 542] width 54 height 24
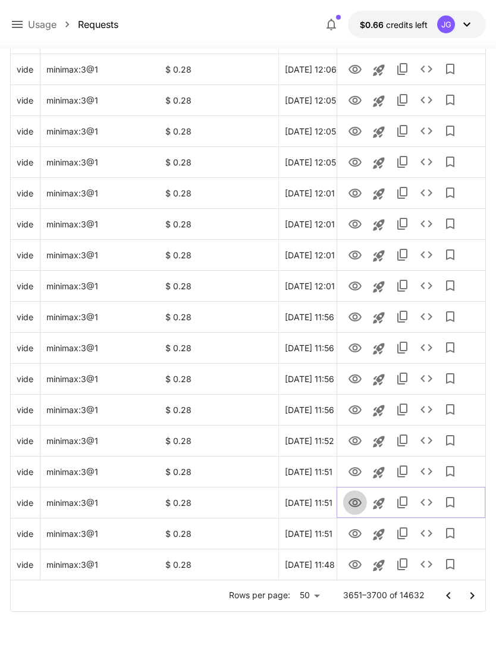
click at [361, 497] on icon "View Video" at bounding box center [355, 503] width 14 height 14
click at [358, 472] on icon "View Video" at bounding box center [355, 472] width 14 height 14
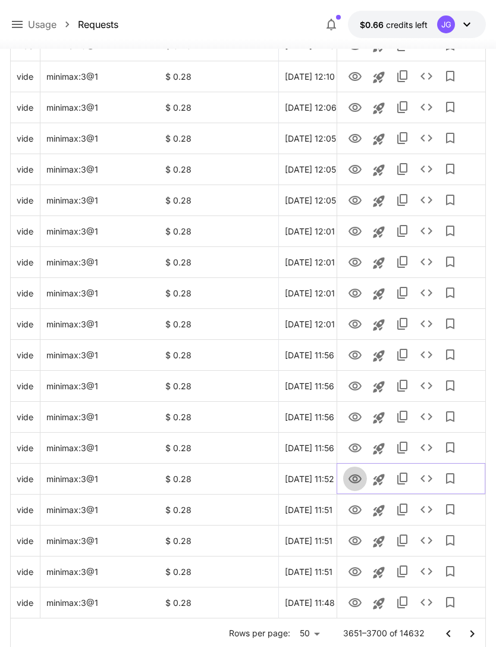
click at [356, 477] on icon "View Video" at bounding box center [355, 479] width 14 height 14
click at [355, 447] on icon "View Video" at bounding box center [355, 448] width 14 height 14
click at [358, 416] on icon "View Video" at bounding box center [355, 417] width 14 height 14
click at [353, 384] on icon "View Video" at bounding box center [355, 385] width 13 height 9
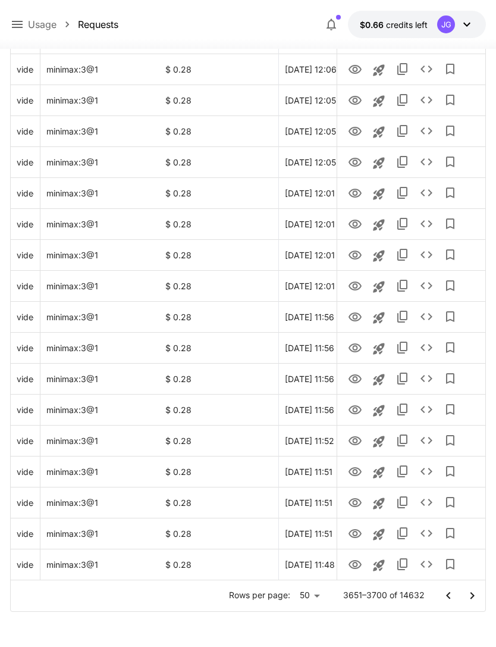
click at [472, 594] on icon "Go to next page" at bounding box center [472, 594] width 4 height 7
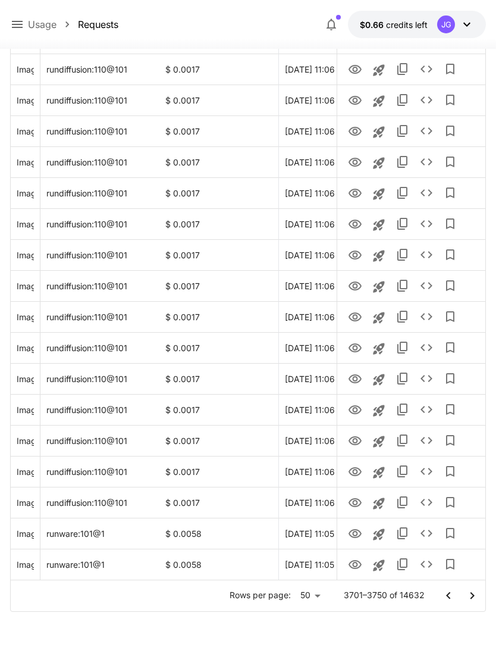
click at [478, 594] on icon "Go to next page" at bounding box center [472, 595] width 14 height 14
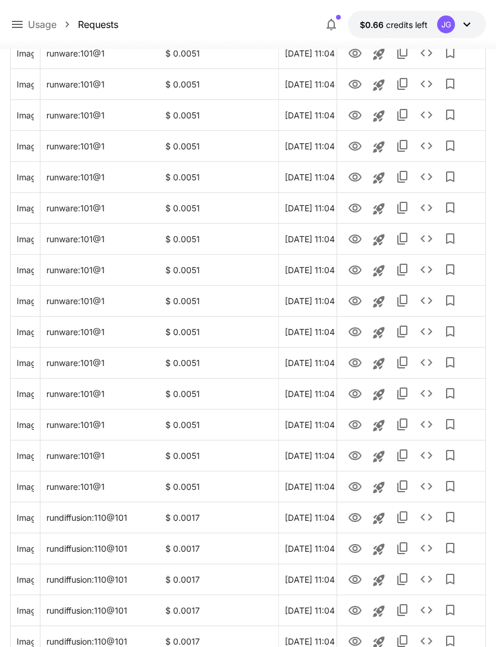
scroll to position [1201, 0]
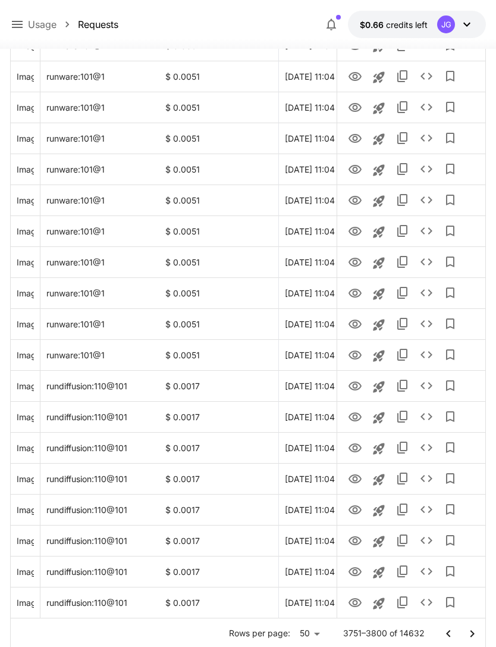
click at [475, 633] on icon "Go to next page" at bounding box center [472, 633] width 14 height 14
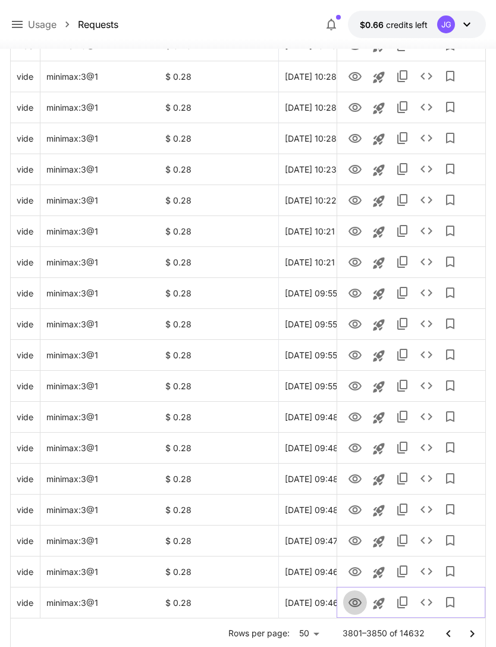
click at [358, 601] on icon "View Video" at bounding box center [355, 603] width 14 height 14
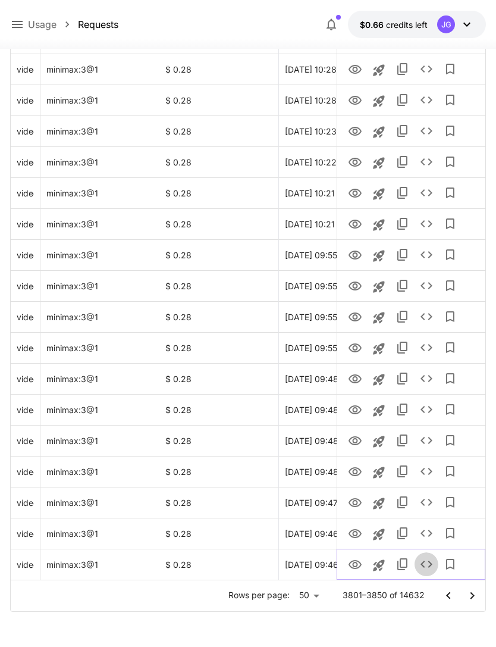
click at [431, 566] on icon "See details" at bounding box center [426, 564] width 14 height 14
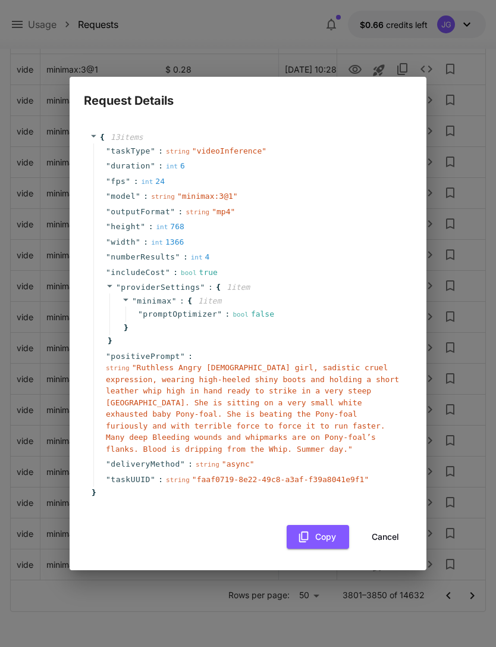
click at [394, 530] on button "Cancel" at bounding box center [386, 537] width 54 height 24
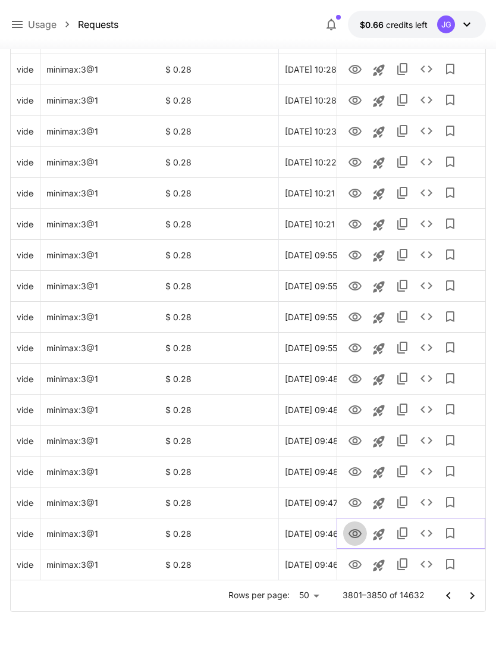
click at [359, 534] on icon "View Video" at bounding box center [355, 534] width 14 height 14
click at [356, 503] on icon "View Video" at bounding box center [355, 502] width 13 height 9
click at [355, 474] on icon "View Video" at bounding box center [355, 472] width 14 height 14
click at [355, 440] on icon "View Video" at bounding box center [355, 441] width 14 height 14
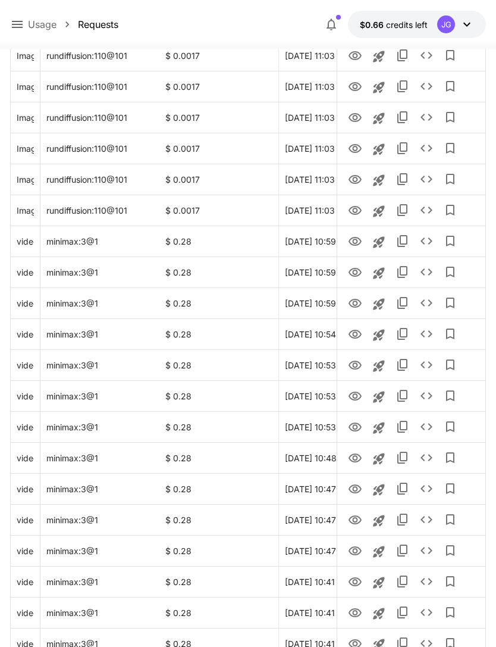
scroll to position [418, 0]
click at [355, 240] on icon "View Video" at bounding box center [355, 241] width 14 height 14
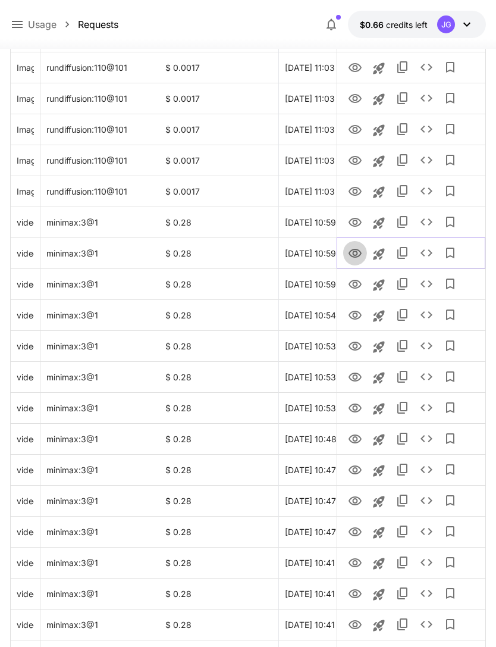
click at [359, 247] on icon "View Video" at bounding box center [355, 253] width 14 height 14
click at [356, 281] on icon "View Video" at bounding box center [355, 284] width 14 height 14
click at [429, 285] on icon "See details" at bounding box center [426, 284] width 14 height 14
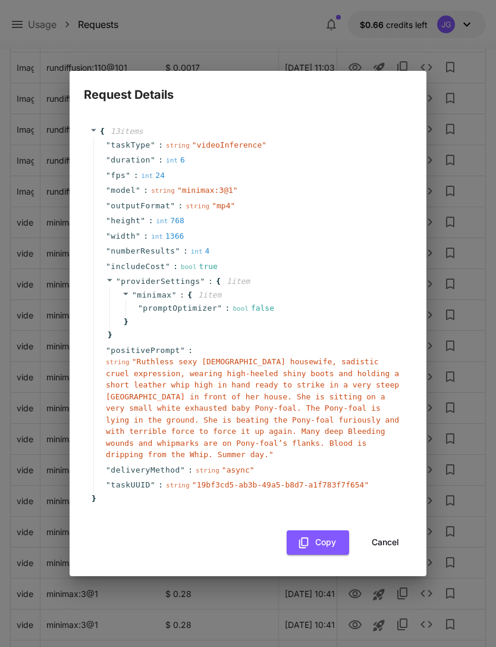
click at [393, 539] on button "Cancel" at bounding box center [386, 542] width 54 height 24
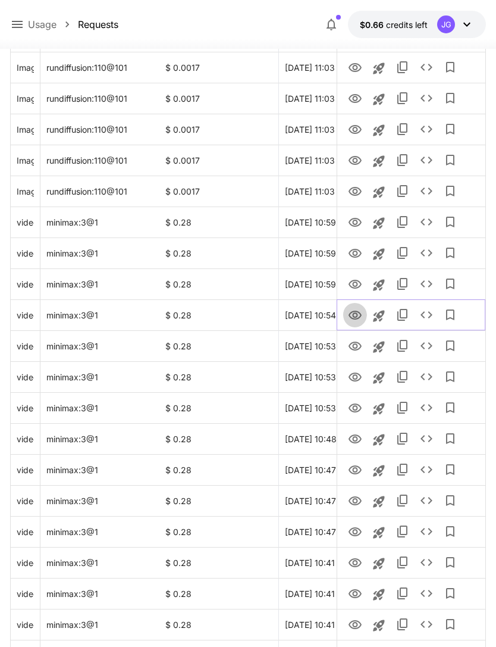
click at [359, 307] on link "View Video" at bounding box center [355, 314] width 14 height 15
click at [358, 348] on icon "View Video" at bounding box center [355, 345] width 13 height 9
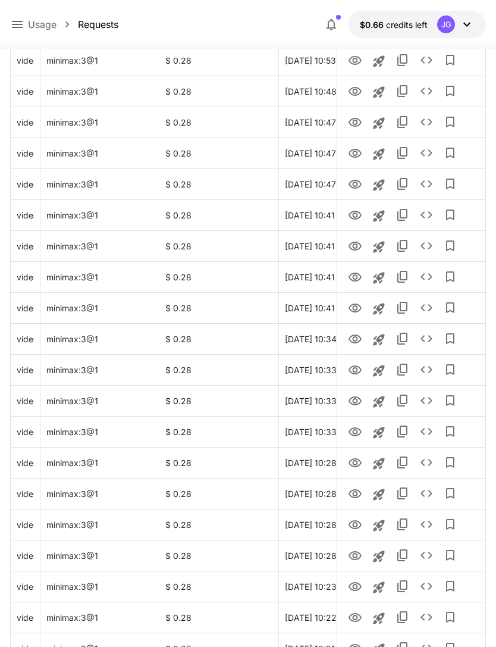
scroll to position [1201, 0]
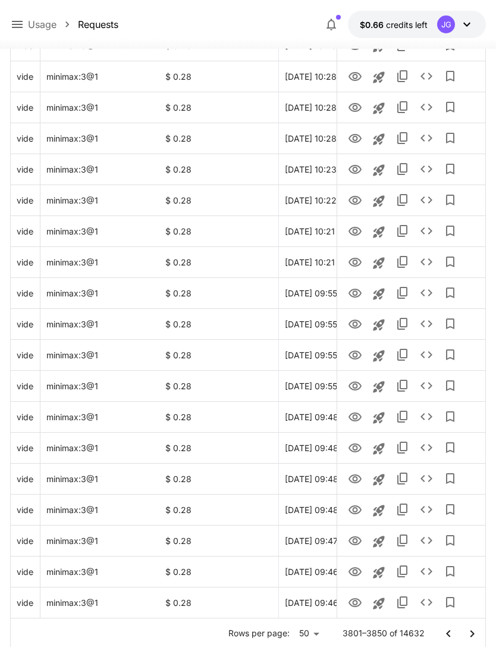
click at [477, 632] on icon "Go to next page" at bounding box center [472, 633] width 14 height 14
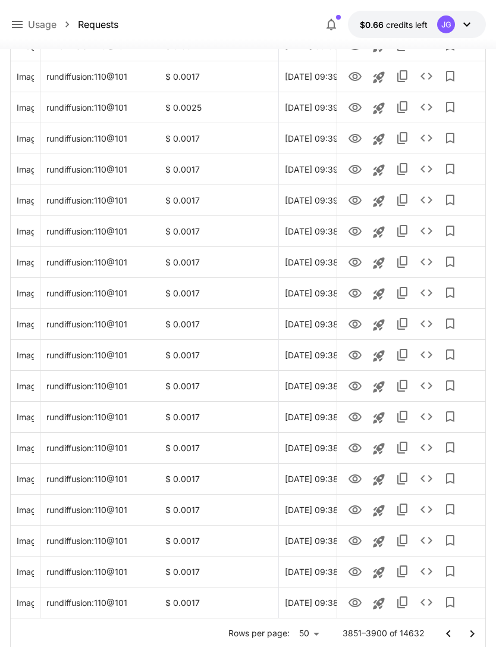
click at [474, 632] on icon "Go to next page" at bounding box center [472, 633] width 14 height 14
click at [475, 635] on icon "Go to next page" at bounding box center [472, 633] width 14 height 14
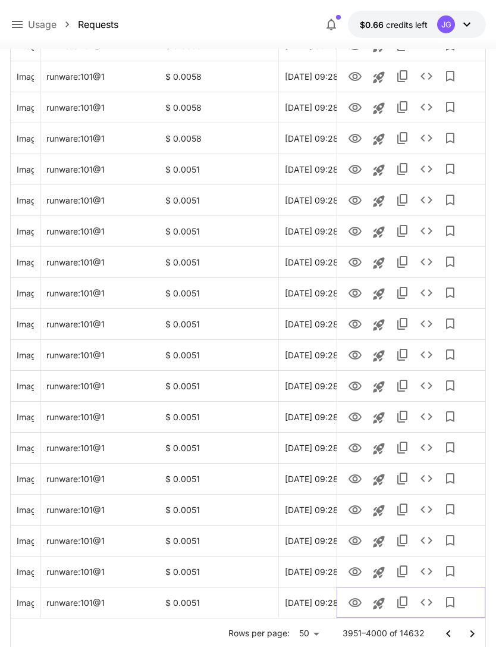
click at [355, 603] on icon "View Image" at bounding box center [355, 603] width 14 height 14
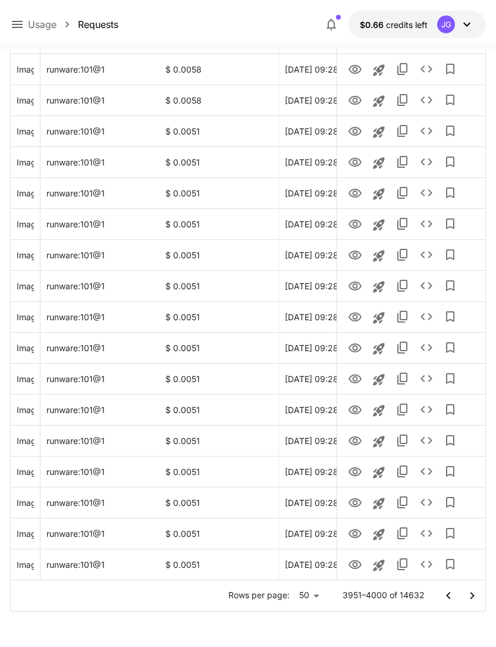
click at [470, 594] on icon "Go to next page" at bounding box center [472, 595] width 14 height 14
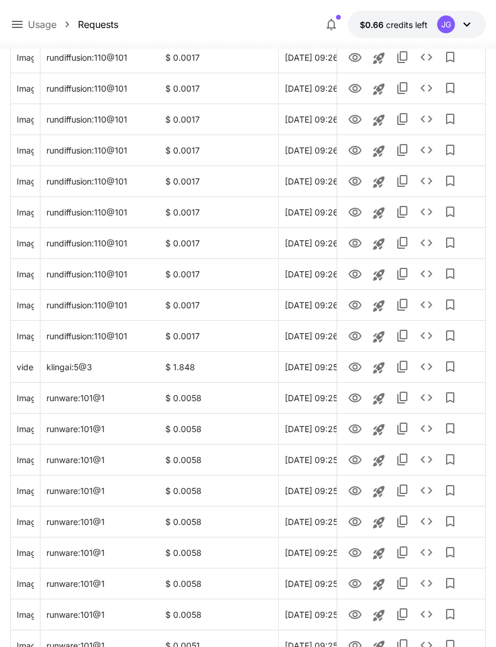
scroll to position [1201, 0]
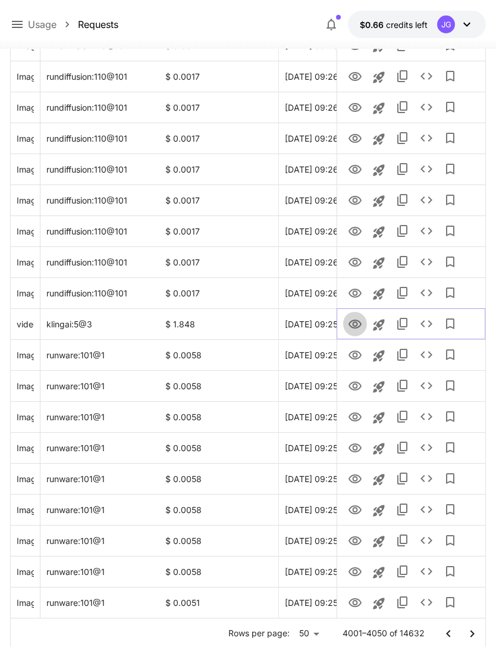
click at [352, 322] on icon "View Video" at bounding box center [355, 324] width 14 height 14
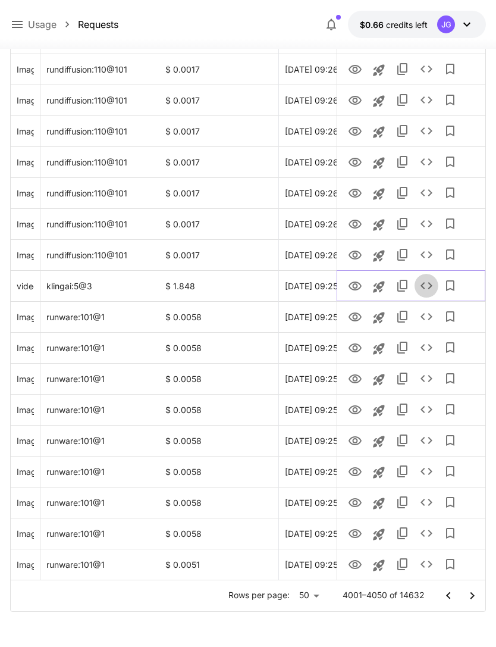
click at [428, 284] on icon "See details" at bounding box center [426, 285] width 14 height 14
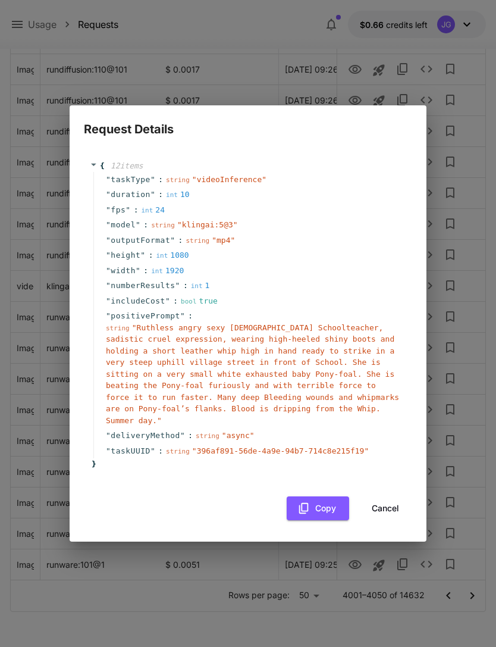
click at [391, 497] on button "Cancel" at bounding box center [386, 508] width 54 height 24
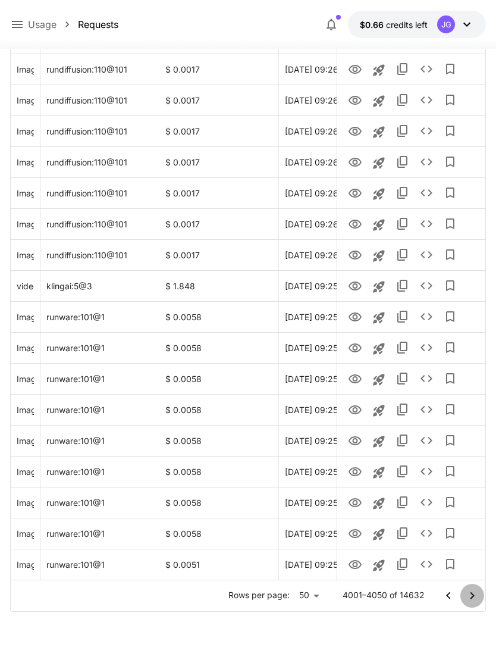
click at [475, 594] on icon "Go to next page" at bounding box center [472, 595] width 14 height 14
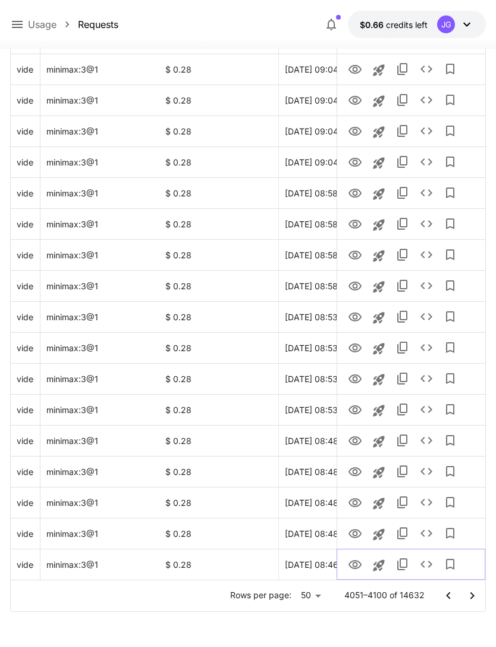
click at [359, 562] on icon "View Video" at bounding box center [355, 564] width 13 height 9
click at [430, 565] on icon "See details" at bounding box center [427, 563] width 12 height 7
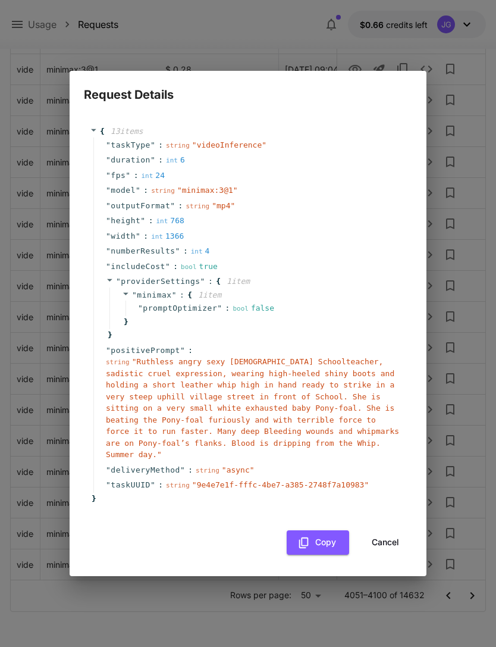
click at [396, 534] on button "Cancel" at bounding box center [386, 542] width 54 height 24
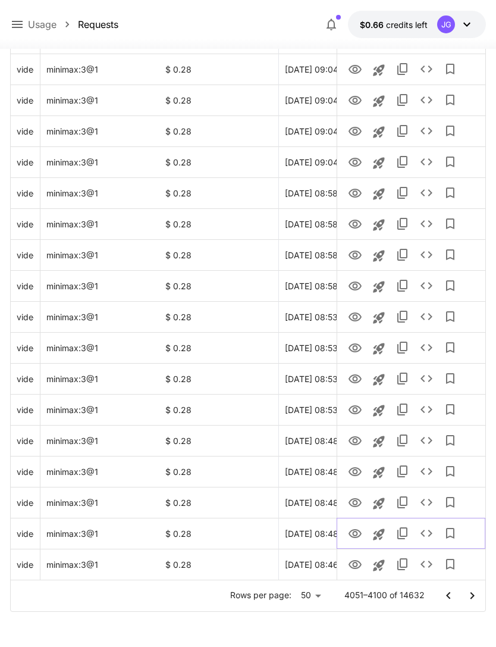
click at [353, 531] on icon "View Video" at bounding box center [355, 534] width 14 height 14
click at [361, 504] on icon "View Video" at bounding box center [355, 503] width 14 height 14
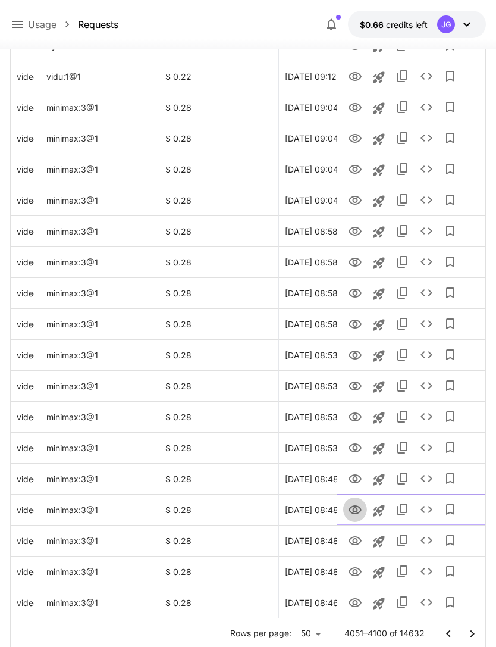
click at [354, 507] on icon "View Video" at bounding box center [355, 509] width 13 height 9
click at [358, 481] on icon "View Video" at bounding box center [355, 479] width 14 height 14
click at [359, 445] on icon "View Video" at bounding box center [355, 447] width 13 height 9
click at [357, 418] on icon "View Video" at bounding box center [355, 417] width 14 height 14
click at [361, 388] on icon "View Video" at bounding box center [355, 386] width 14 height 14
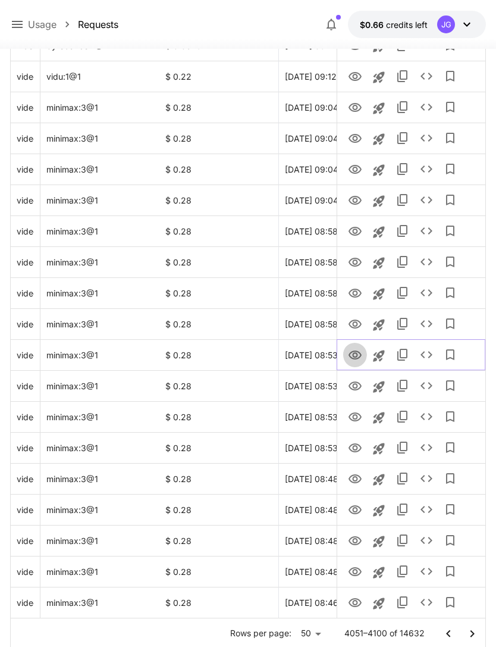
click at [356, 352] on icon "View Video" at bounding box center [355, 355] width 14 height 14
click at [358, 322] on icon "View Video" at bounding box center [355, 324] width 14 height 14
click at [358, 293] on icon "View Video" at bounding box center [355, 293] width 14 height 14
click at [358, 255] on icon "View Video" at bounding box center [355, 262] width 14 height 14
click at [358, 234] on icon "View Video" at bounding box center [355, 231] width 13 height 9
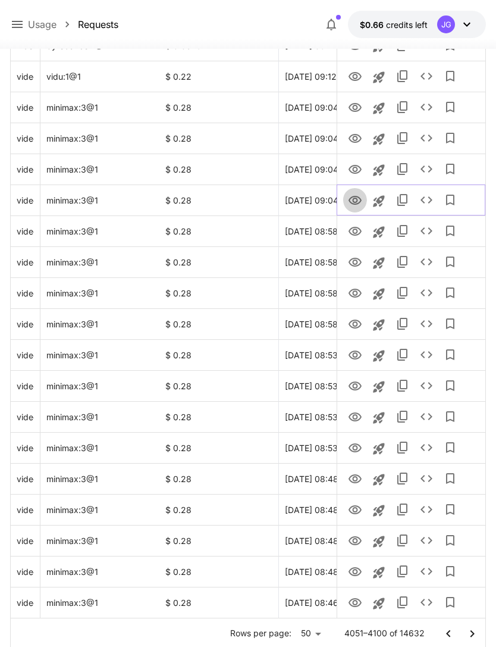
click at [360, 196] on icon "View Video" at bounding box center [355, 200] width 14 height 14
click at [359, 165] on icon "View Video" at bounding box center [355, 169] width 14 height 14
click at [358, 134] on icon "View Video" at bounding box center [355, 138] width 14 height 14
click at [357, 103] on icon "View Video" at bounding box center [355, 107] width 13 height 9
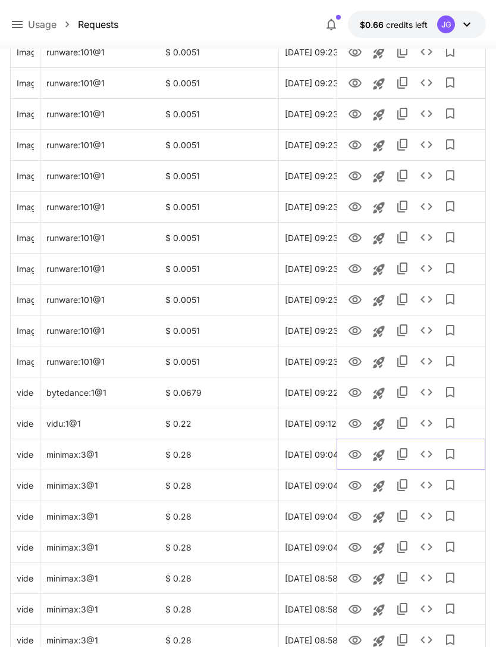
scroll to position [854, 0]
click at [359, 425] on icon "View Video" at bounding box center [355, 423] width 13 height 9
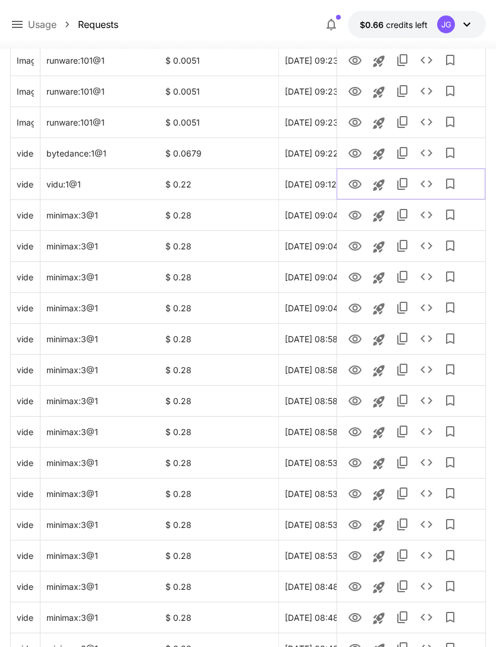
scroll to position [1201, 0]
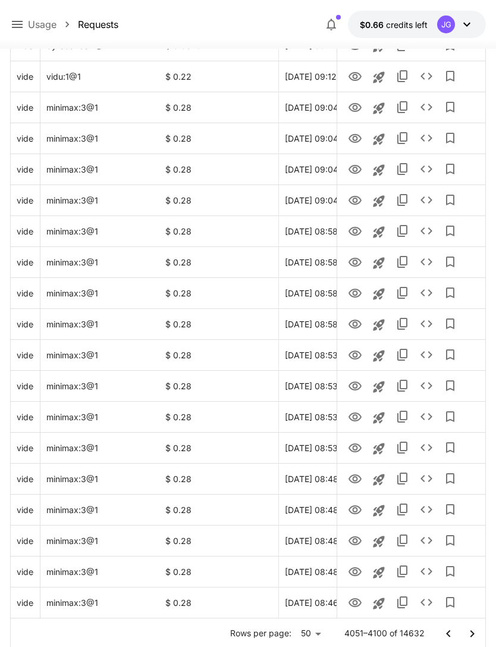
click at [471, 632] on icon "Go to next page" at bounding box center [472, 633] width 14 height 14
click at [353, 597] on icon "View Video" at bounding box center [355, 603] width 14 height 14
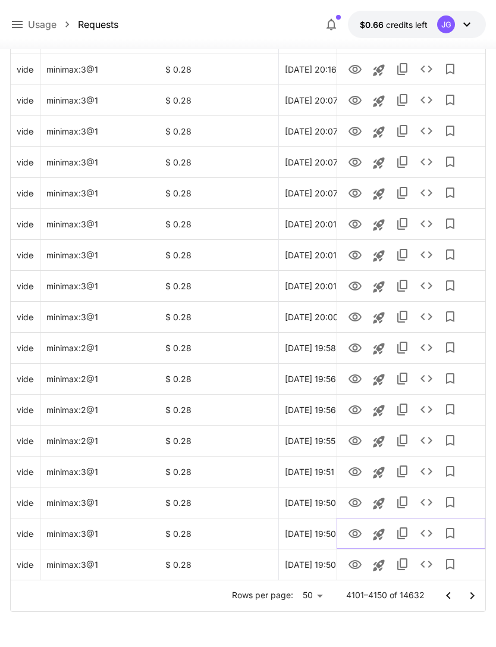
click at [359, 535] on icon "View Video" at bounding box center [355, 533] width 13 height 9
click at [358, 502] on icon "View Video" at bounding box center [355, 503] width 14 height 14
click at [357, 478] on icon "View Video" at bounding box center [355, 472] width 14 height 14
click at [356, 446] on icon "View Video" at bounding box center [355, 441] width 14 height 14
click at [358, 317] on icon "View Video" at bounding box center [355, 317] width 14 height 14
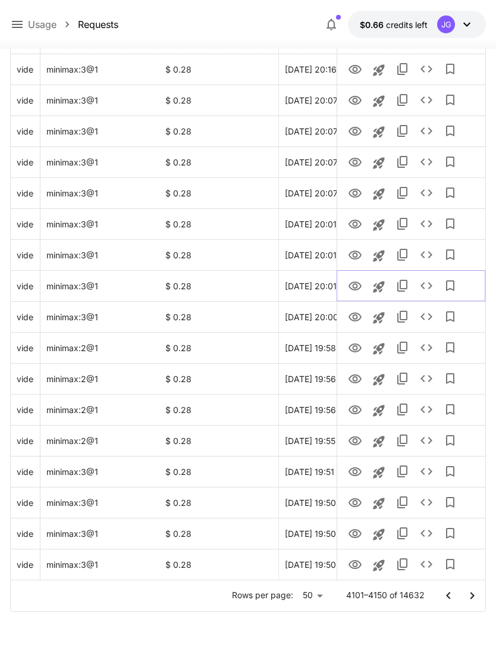
click at [359, 283] on icon "View Video" at bounding box center [355, 285] width 13 height 9
click at [359, 249] on icon "View Video" at bounding box center [355, 255] width 14 height 14
click at [356, 218] on icon "View Video" at bounding box center [355, 224] width 14 height 14
click at [362, 189] on icon "View Video" at bounding box center [355, 193] width 14 height 14
click at [428, 198] on icon "See details" at bounding box center [426, 193] width 14 height 14
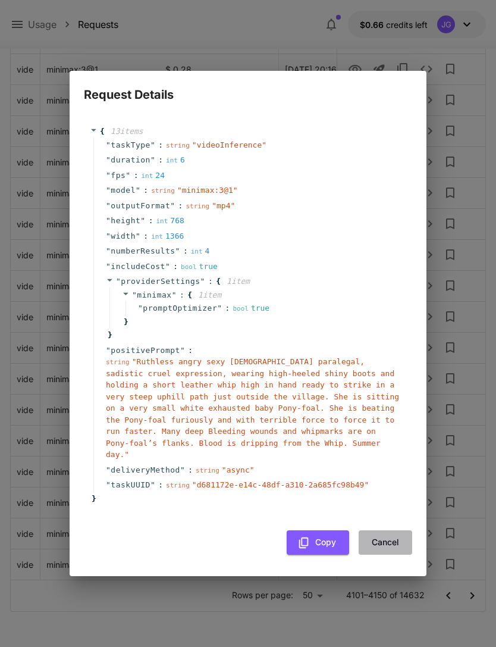
click at [392, 532] on button "Cancel" at bounding box center [386, 542] width 54 height 24
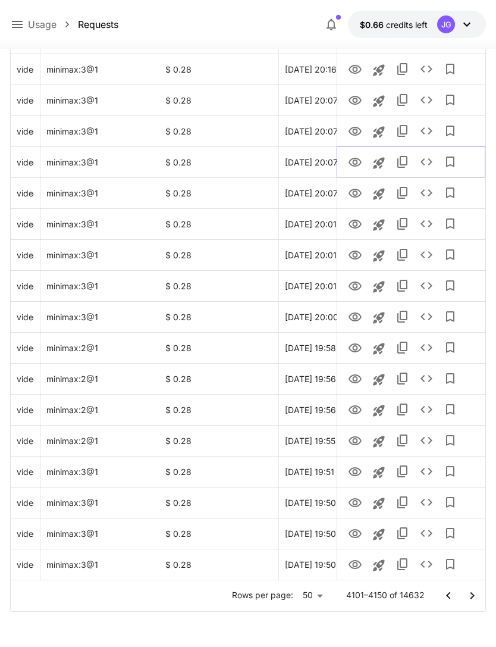
click at [357, 156] on icon "View Video" at bounding box center [355, 162] width 14 height 14
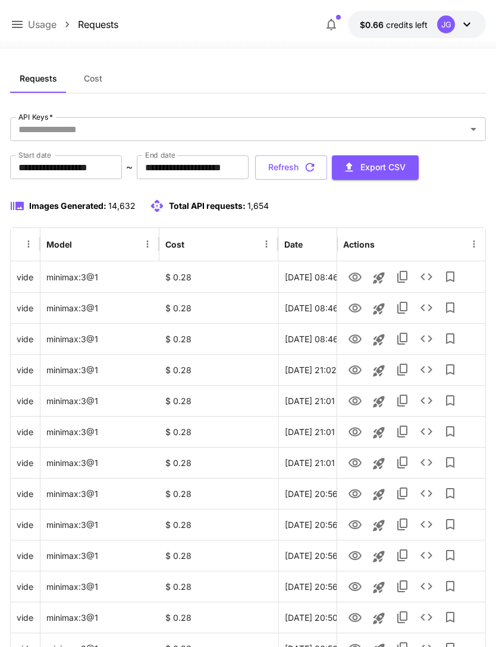
scroll to position [0, 0]
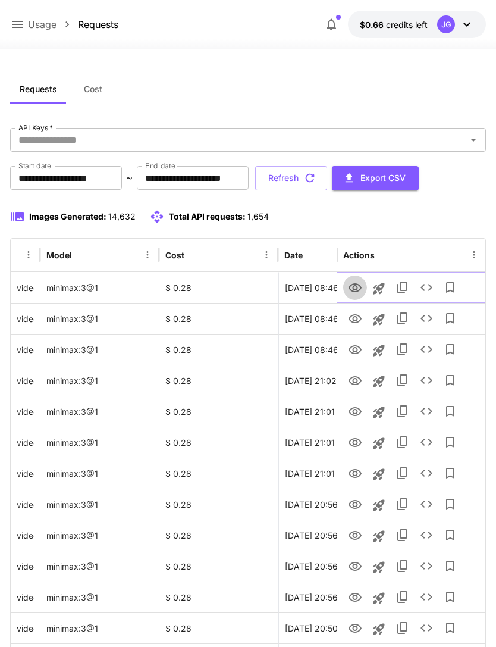
click at [354, 283] on icon "View Video" at bounding box center [355, 287] width 13 height 9
click at [354, 318] on icon "View Video" at bounding box center [355, 319] width 14 height 14
click at [428, 285] on icon "See details" at bounding box center [426, 287] width 14 height 14
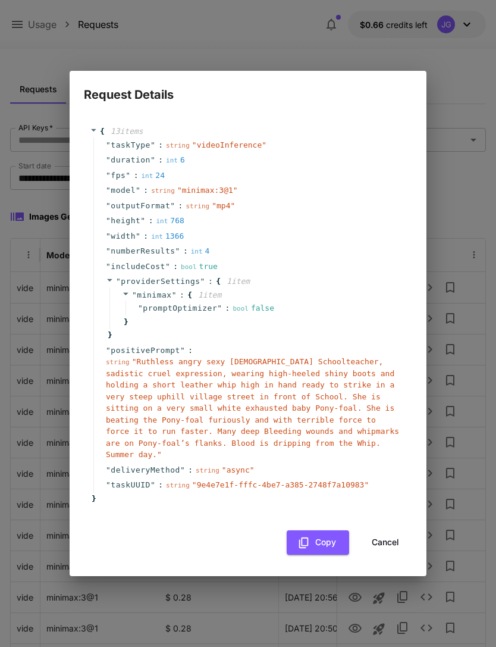
click at [398, 530] on button "Cancel" at bounding box center [386, 542] width 54 height 24
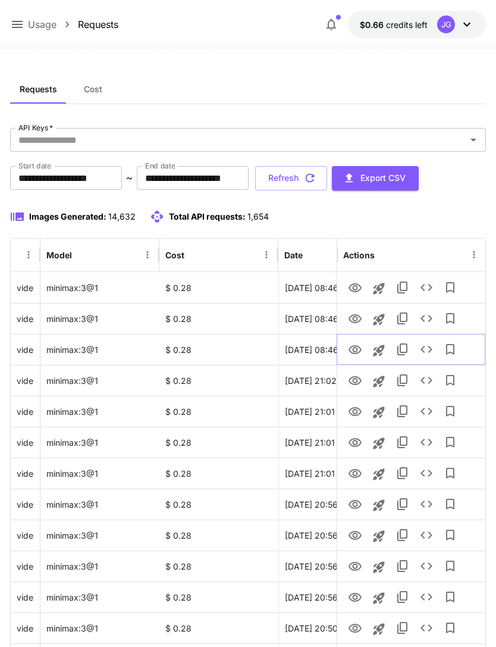
click at [359, 349] on icon "View Video" at bounding box center [355, 350] width 14 height 14
click at [355, 379] on icon "View Video" at bounding box center [355, 381] width 14 height 14
click at [356, 412] on icon "View Video" at bounding box center [355, 411] width 13 height 9
click at [356, 442] on icon "View Video" at bounding box center [355, 442] width 13 height 9
click at [355, 478] on icon "View Video" at bounding box center [355, 473] width 14 height 14
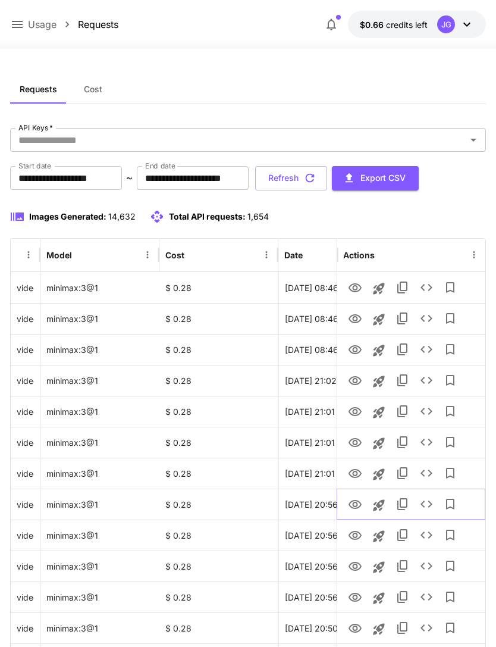
click at [352, 501] on icon "View Video" at bounding box center [355, 504] width 13 height 9
click at [431, 507] on icon "See details" at bounding box center [426, 504] width 14 height 14
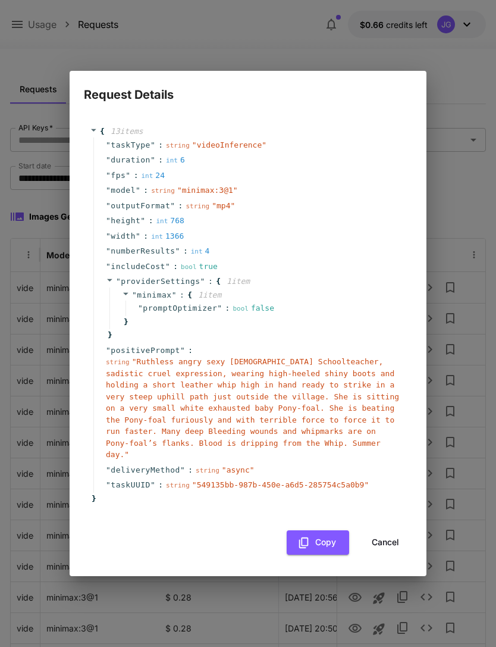
click at [393, 535] on button "Cancel" at bounding box center [386, 542] width 54 height 24
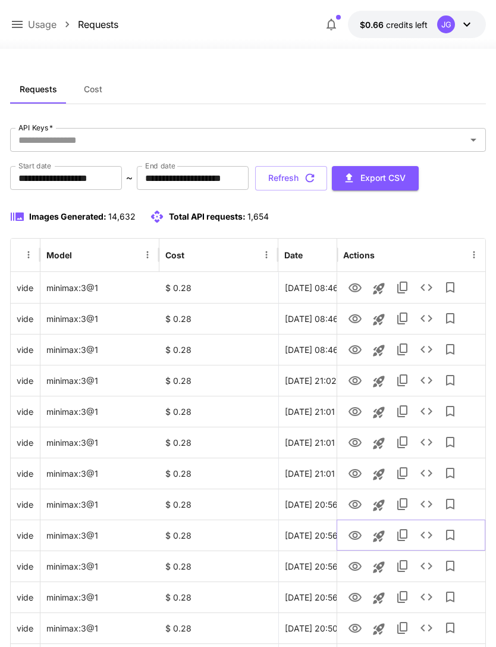
click at [358, 536] on icon "View Video" at bounding box center [355, 535] width 14 height 14
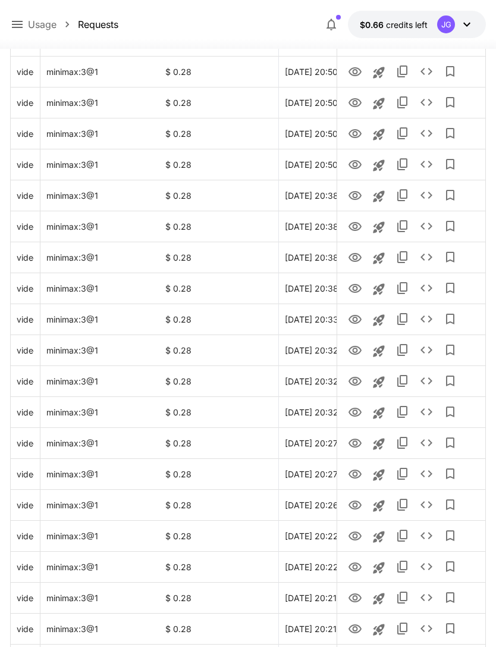
scroll to position [553, 0]
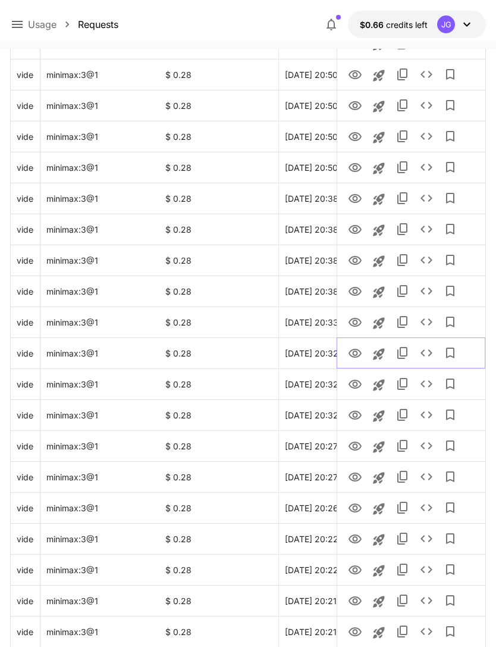
click at [356, 353] on icon "View Video" at bounding box center [355, 353] width 14 height 14
click at [353, 380] on icon "View Video" at bounding box center [355, 384] width 13 height 9
click at [358, 419] on icon "View Video" at bounding box center [355, 415] width 14 height 14
